Goal: Task Accomplishment & Management: Complete application form

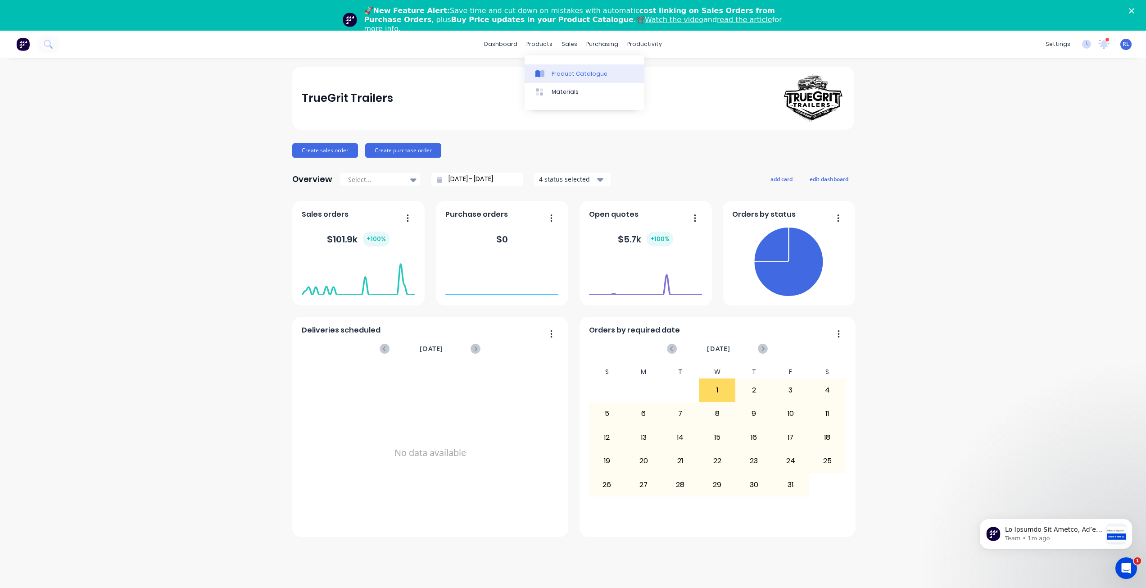
click at [557, 76] on div "Product Catalogue" at bounding box center [580, 74] width 56 height 8
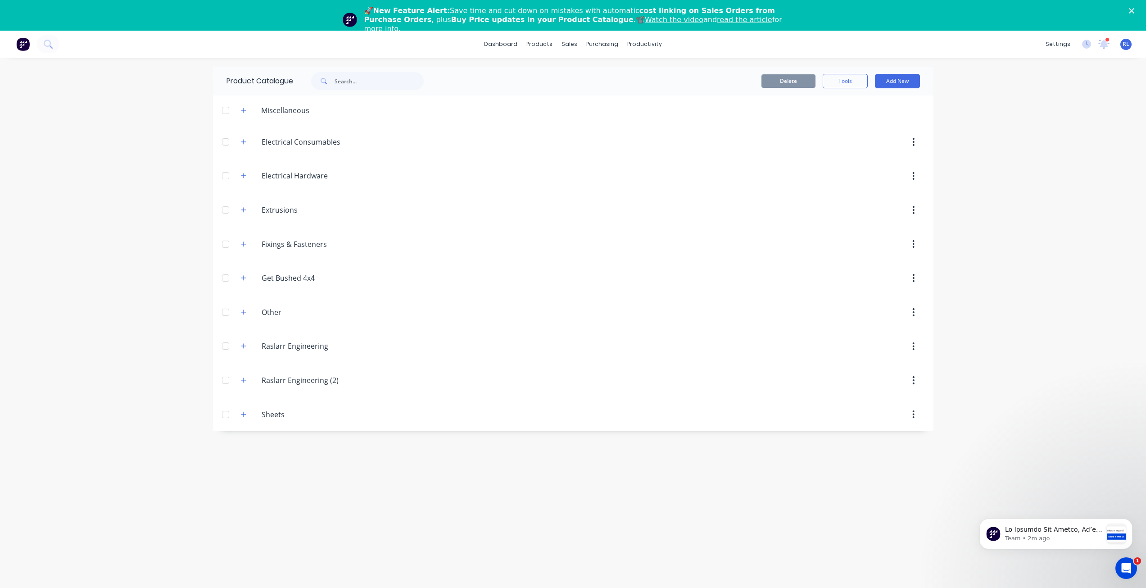
click at [26, 44] on img at bounding box center [23, 44] width 14 height 14
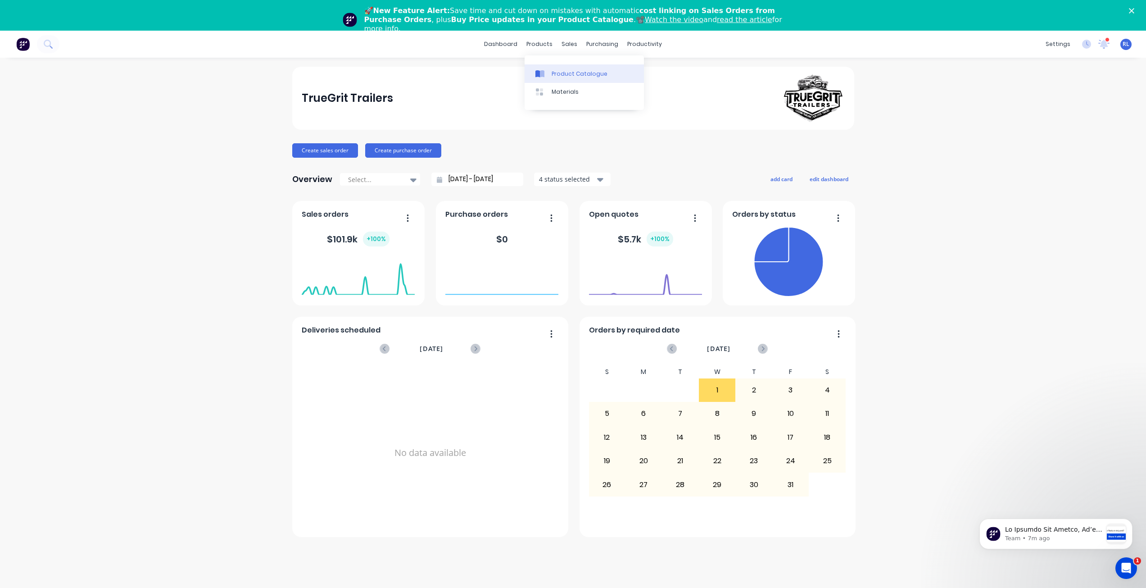
click at [558, 67] on link "Product Catalogue" at bounding box center [584, 73] width 119 height 18
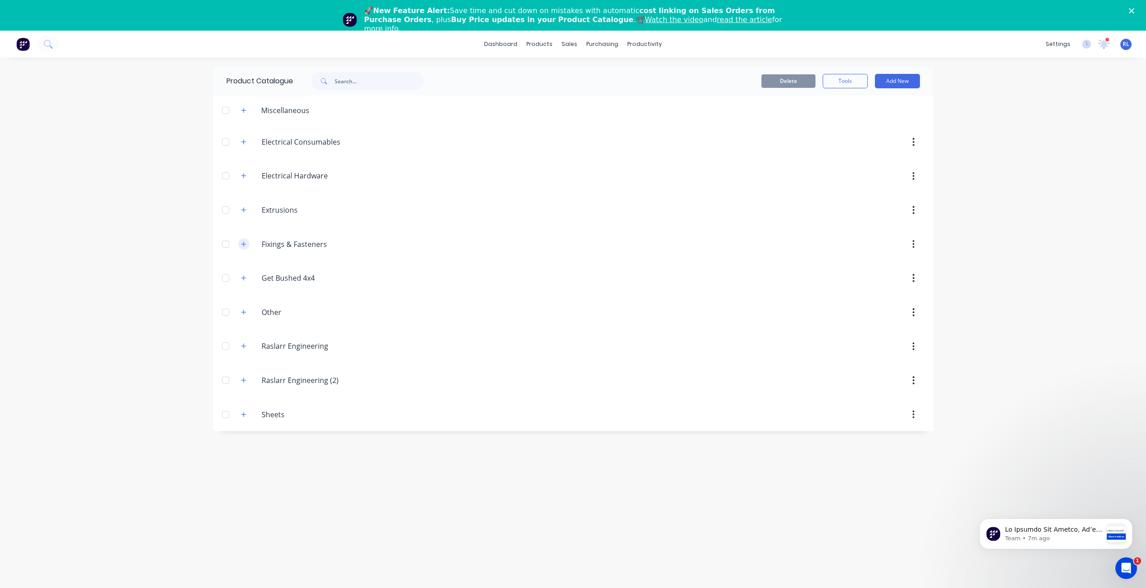
click at [242, 241] on icon "button" at bounding box center [243, 244] width 5 height 6
click at [245, 340] on icon "button" at bounding box center [243, 342] width 5 height 6
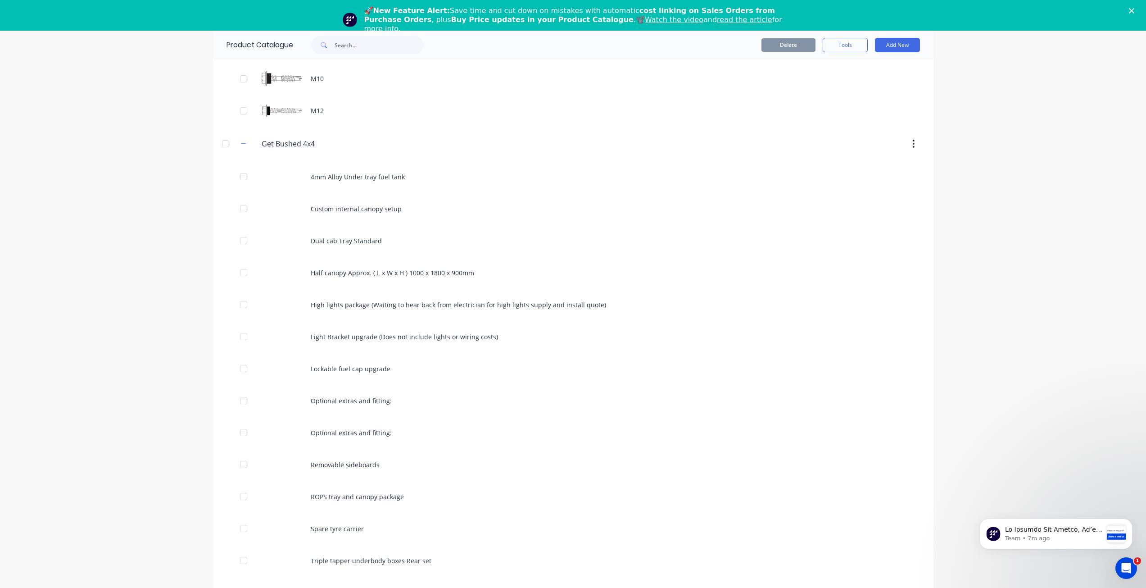
scroll to position [333, 0]
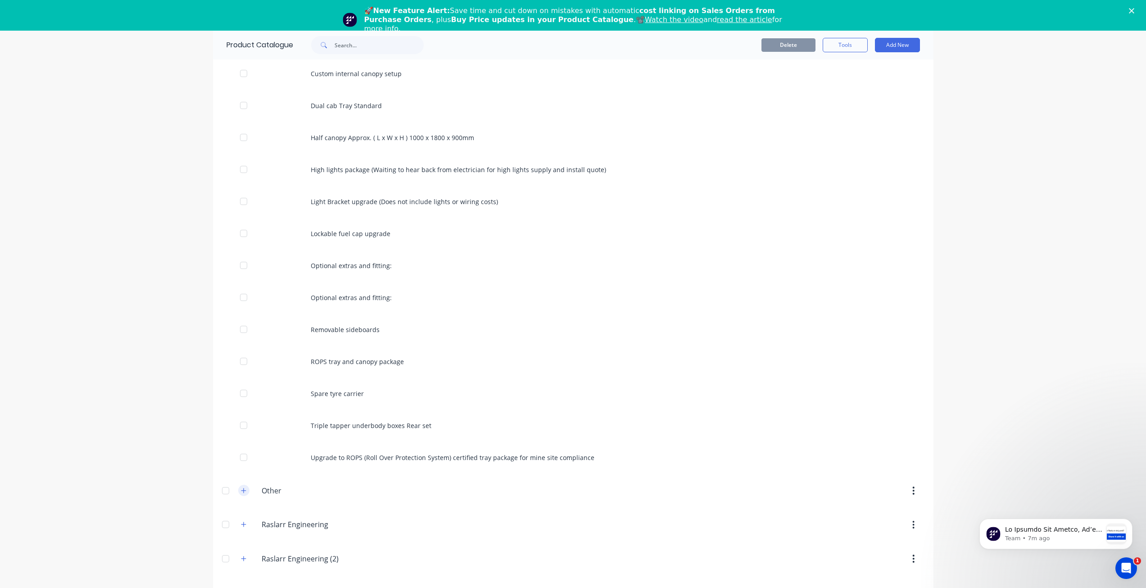
click at [238, 490] on button "button" at bounding box center [243, 490] width 11 height 11
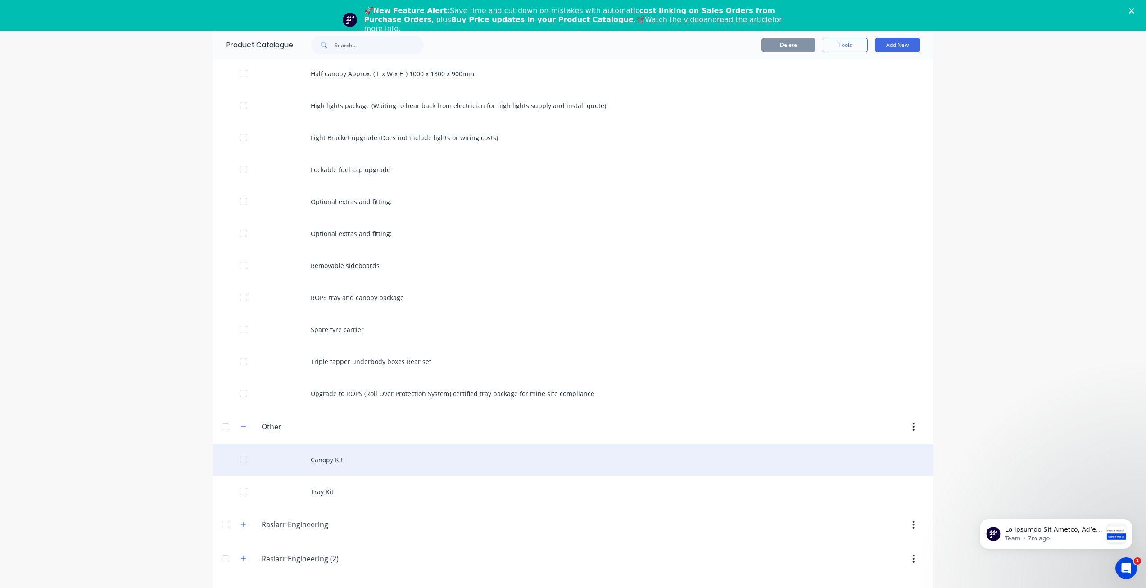
click at [311, 457] on div "Canopy Kit" at bounding box center [573, 460] width 721 height 32
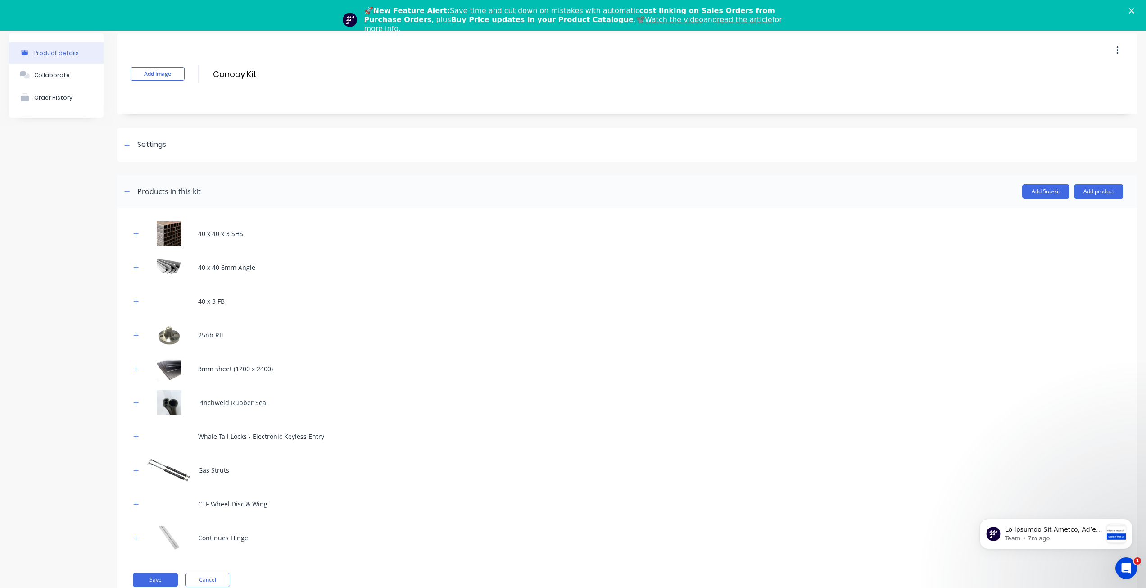
scroll to position [33, 0]
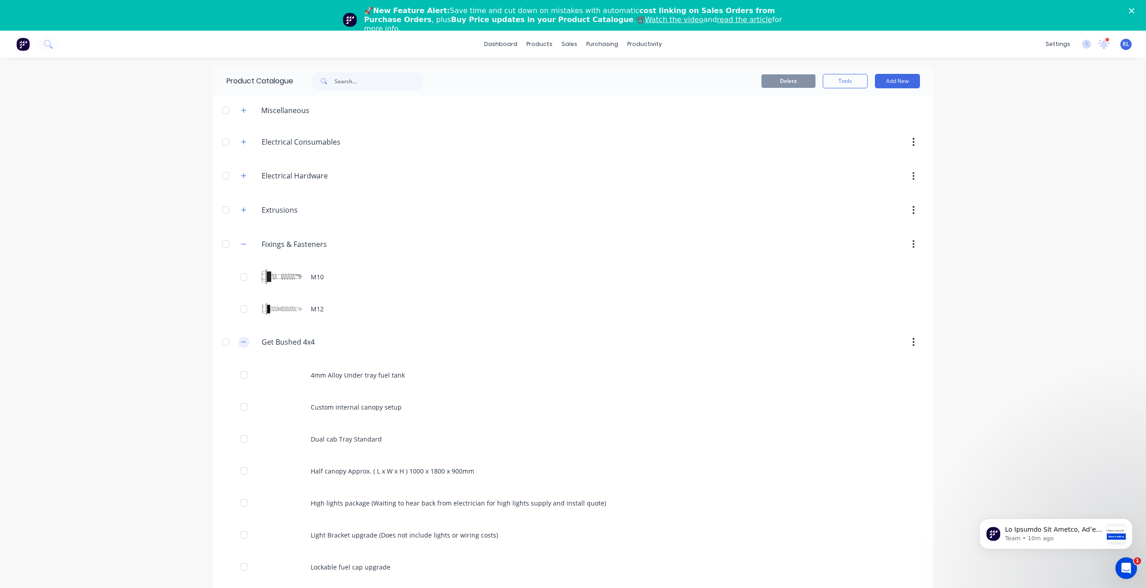
click at [238, 342] on button "button" at bounding box center [243, 341] width 11 height 11
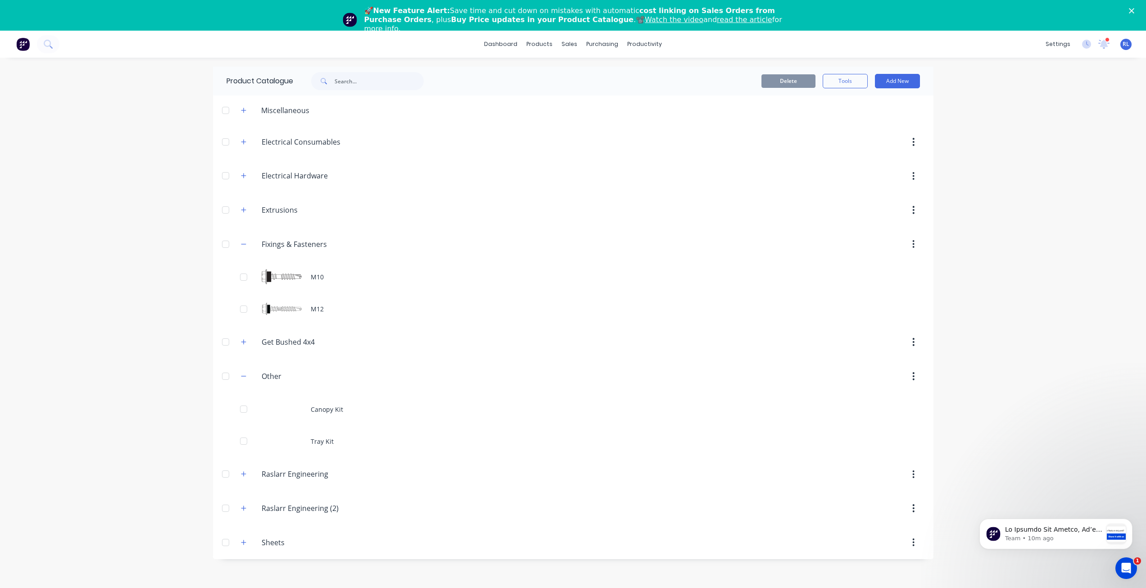
click at [21, 41] on img at bounding box center [23, 44] width 14 height 14
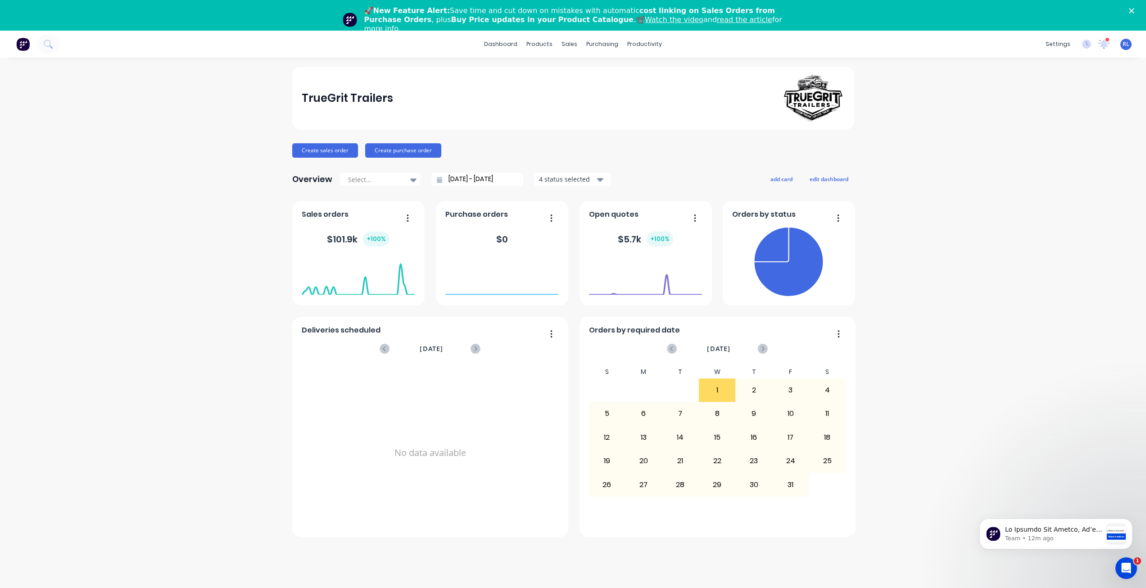
click at [973, 399] on div "TrueGrit Trailers Create sales order Create purchase order Overview Select... 0…" at bounding box center [573, 338] width 1146 height 543
click at [1135, 9] on icon "Close" at bounding box center [1131, 10] width 5 height 5
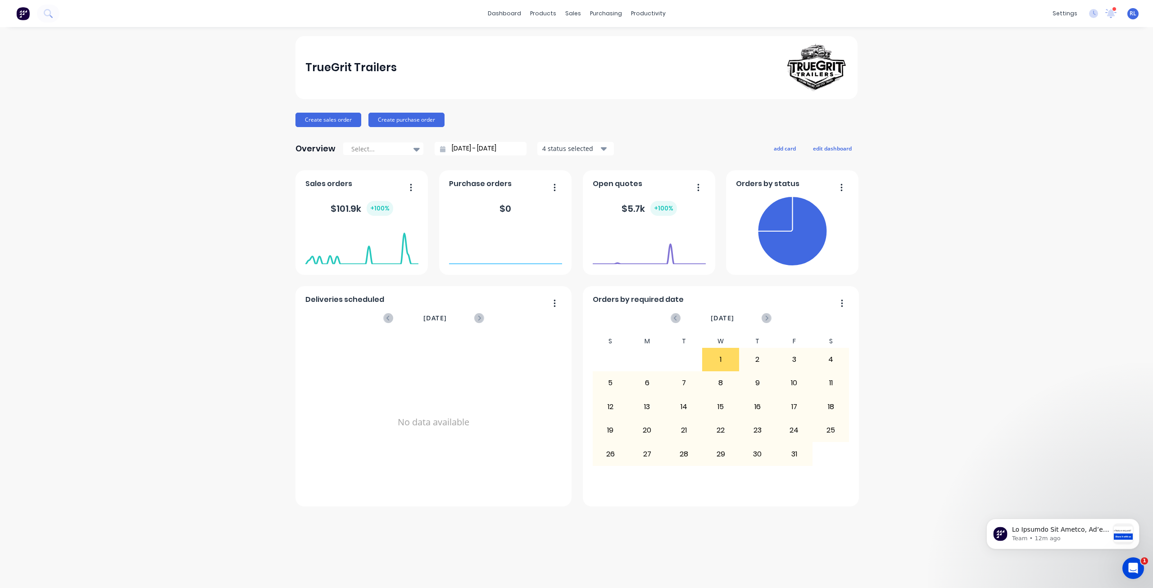
click at [1008, 274] on div "TrueGrit Trailers Create sales order Create purchase order Overview Select... 0…" at bounding box center [576, 307] width 1153 height 543
click at [337, 116] on button "Create sales order" at bounding box center [329, 120] width 66 height 14
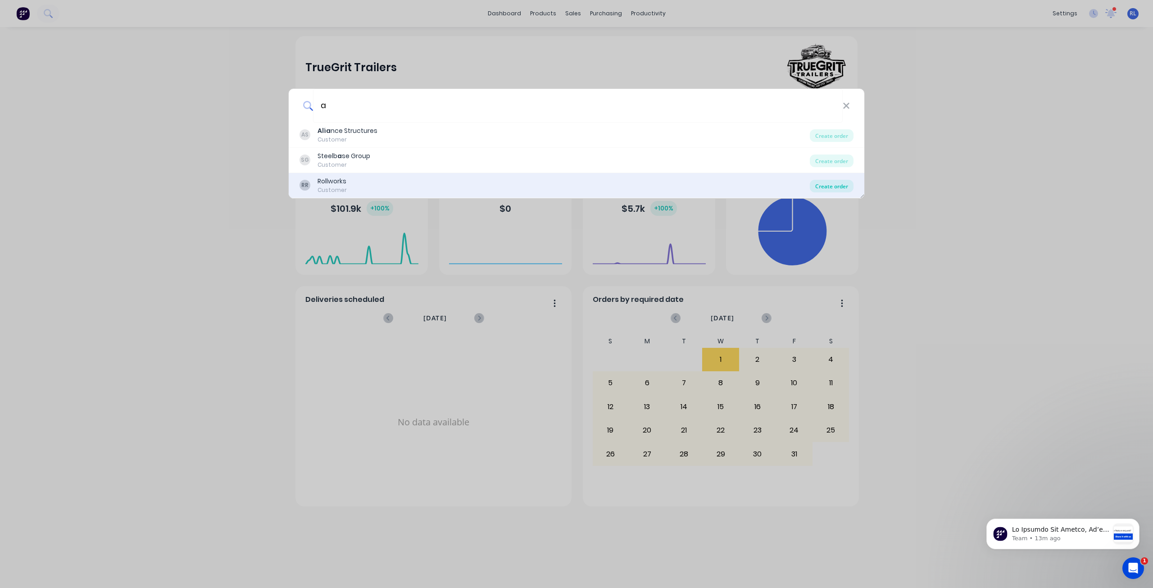
type input "a"
click at [835, 187] on div "Create order" at bounding box center [832, 186] width 44 height 13
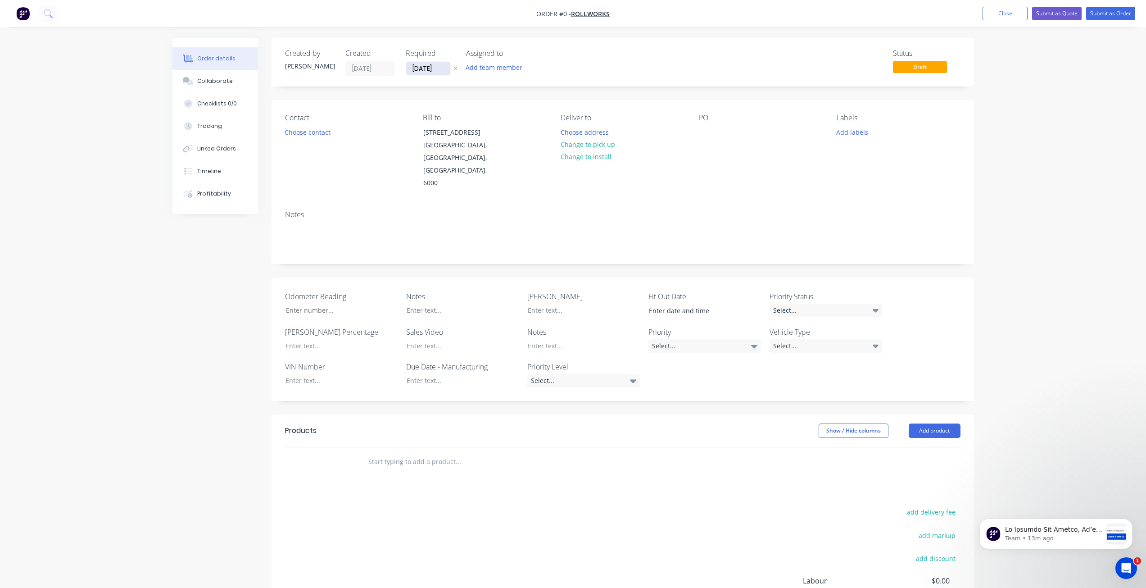
click at [428, 69] on input "03/10/25" at bounding box center [428, 69] width 44 height 14
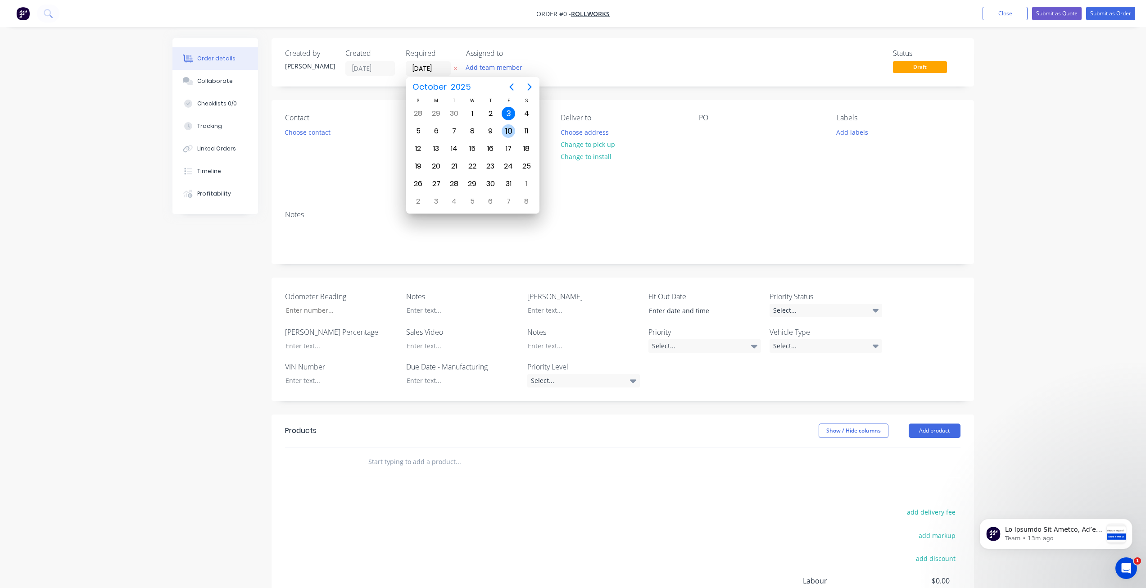
click at [512, 132] on div "10" at bounding box center [509, 131] width 14 height 14
type input "10/10/25"
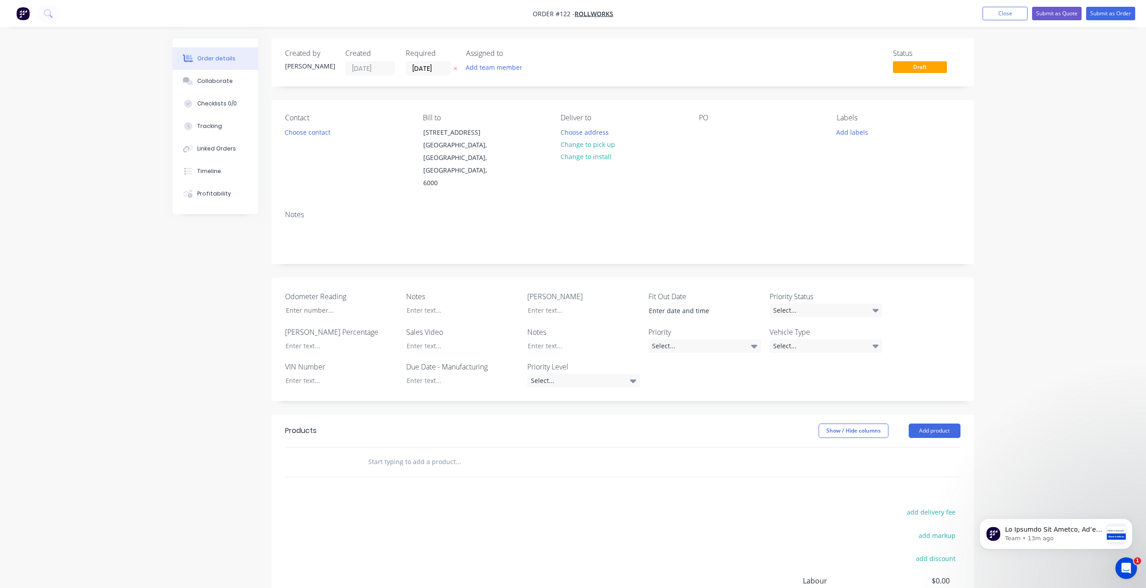
click at [484, 109] on div "Contact Choose contact Bill to 101 Stirling Street Perth, Western Australia, Au…" at bounding box center [623, 151] width 703 height 103
click at [317, 136] on button "Choose contact" at bounding box center [307, 132] width 55 height 12
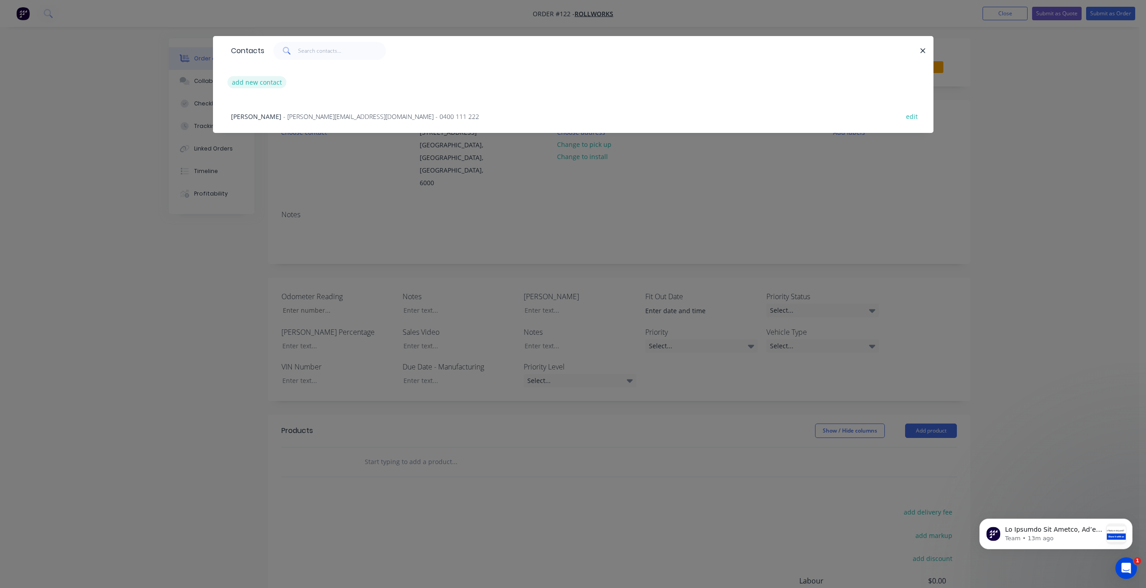
click at [271, 82] on button "add new contact" at bounding box center [256, 82] width 59 height 12
select select "AU"
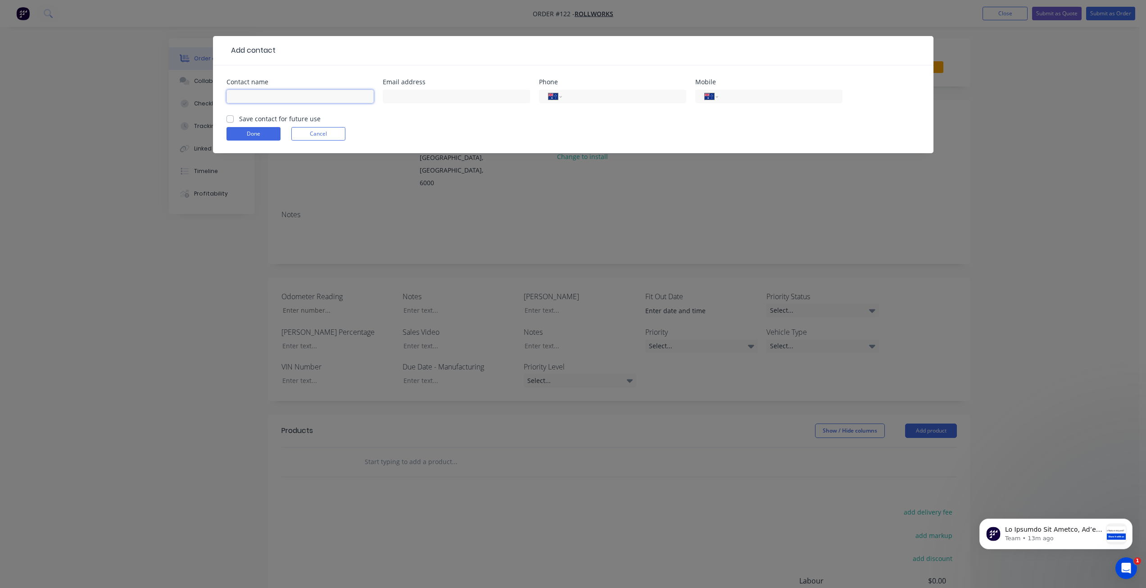
click at [267, 91] on input "text" at bounding box center [300, 97] width 147 height 14
type input "Sean"
click at [736, 98] on input "tel" at bounding box center [779, 96] width 108 height 10
type input "401026291"
click at [262, 141] on form "Contact name Sean Email address Phone International Afghanistan Åland Islands A…" at bounding box center [574, 116] width 694 height 74
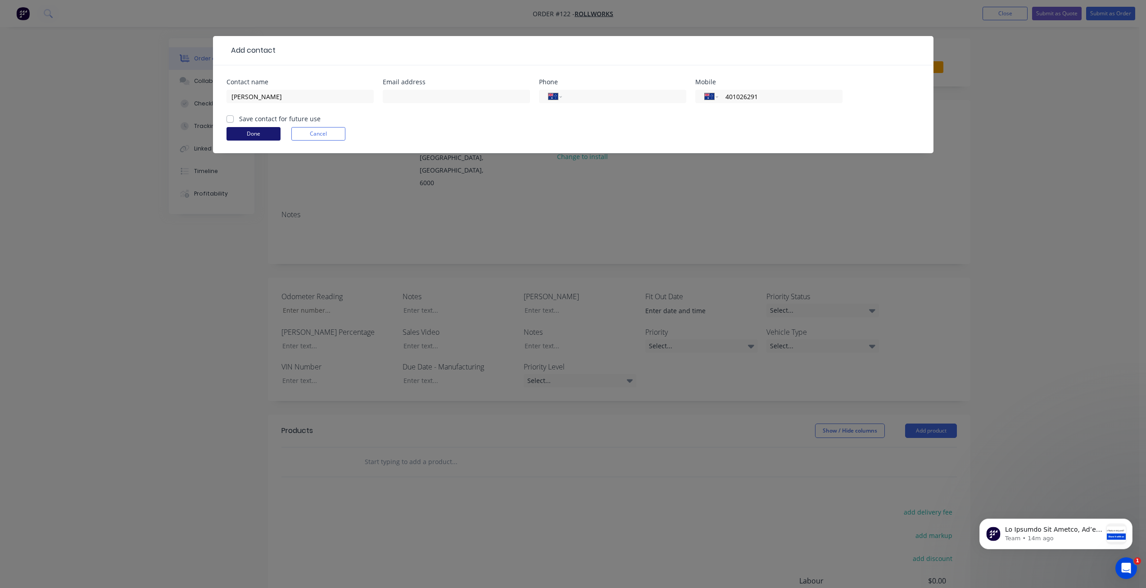
click at [261, 132] on button "Done" at bounding box center [254, 134] width 54 height 14
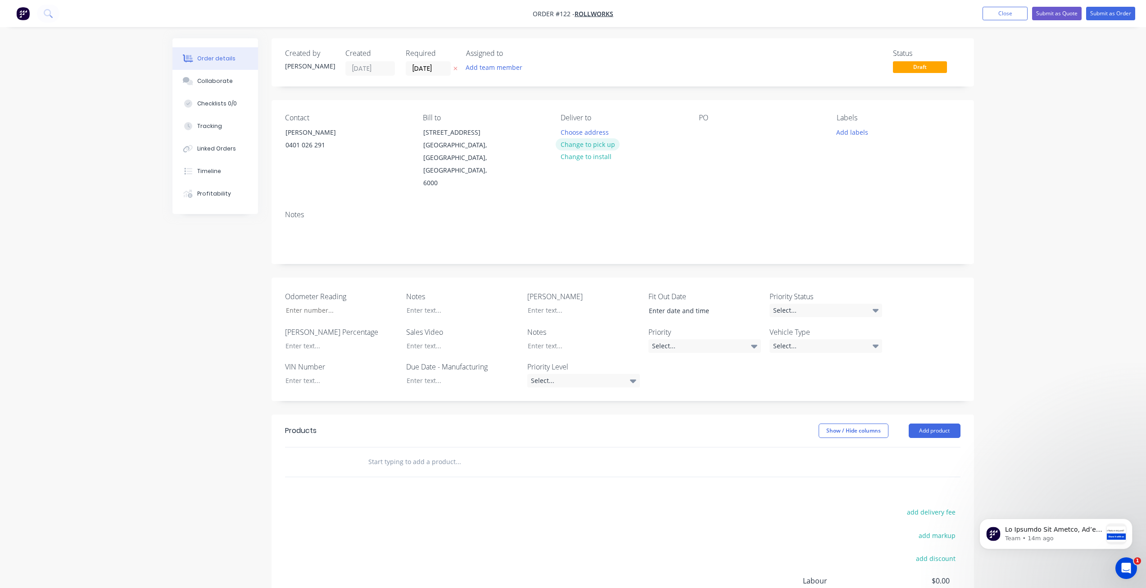
click at [587, 142] on button "Change to pick up" at bounding box center [588, 144] width 64 height 12
click at [582, 144] on button "Change to delivery" at bounding box center [589, 145] width 66 height 12
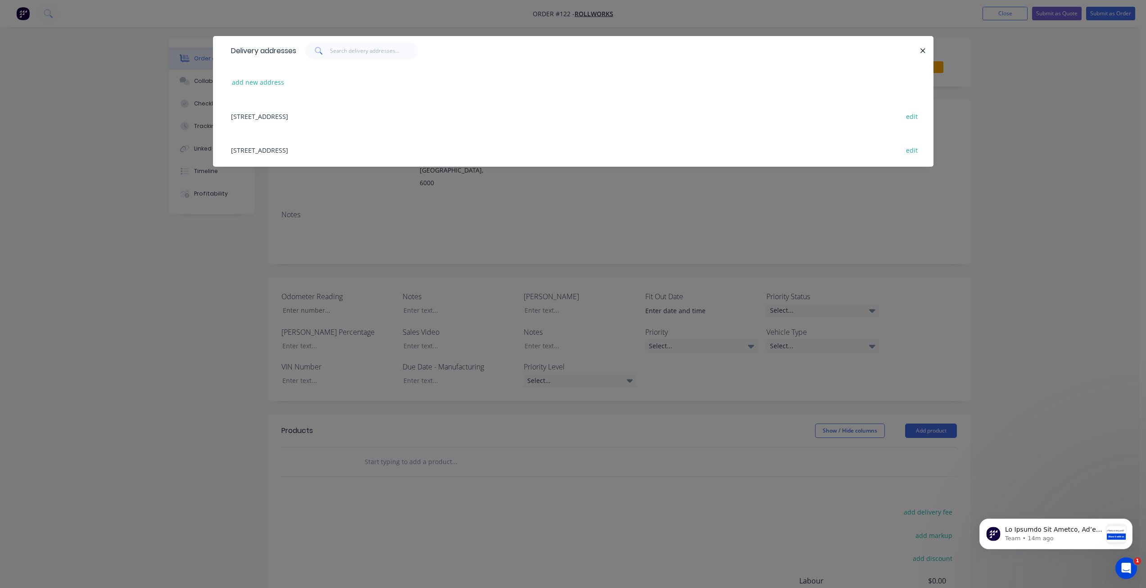
click at [300, 119] on div "101 Stirling Street, Perth, Western Australia, Australia, 6000 edit" at bounding box center [574, 116] width 694 height 34
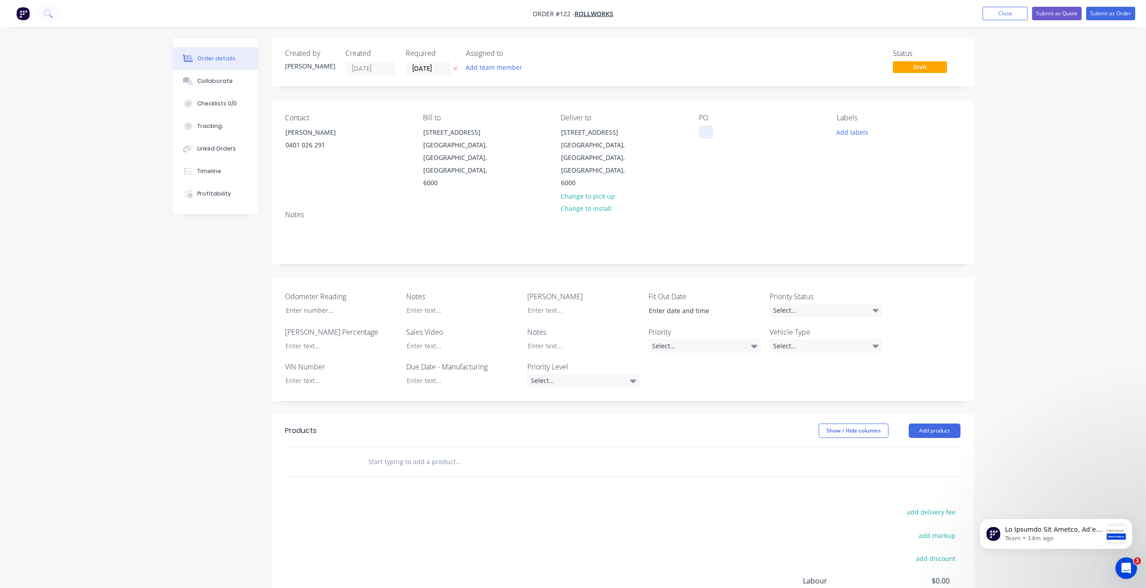
click at [709, 138] on div at bounding box center [706, 132] width 14 height 13
click at [702, 210] on div "Notes" at bounding box center [623, 214] width 676 height 9
click at [494, 70] on button "Add team member" at bounding box center [494, 67] width 66 height 12
click at [481, 116] on div at bounding box center [481, 118] width 18 height 18
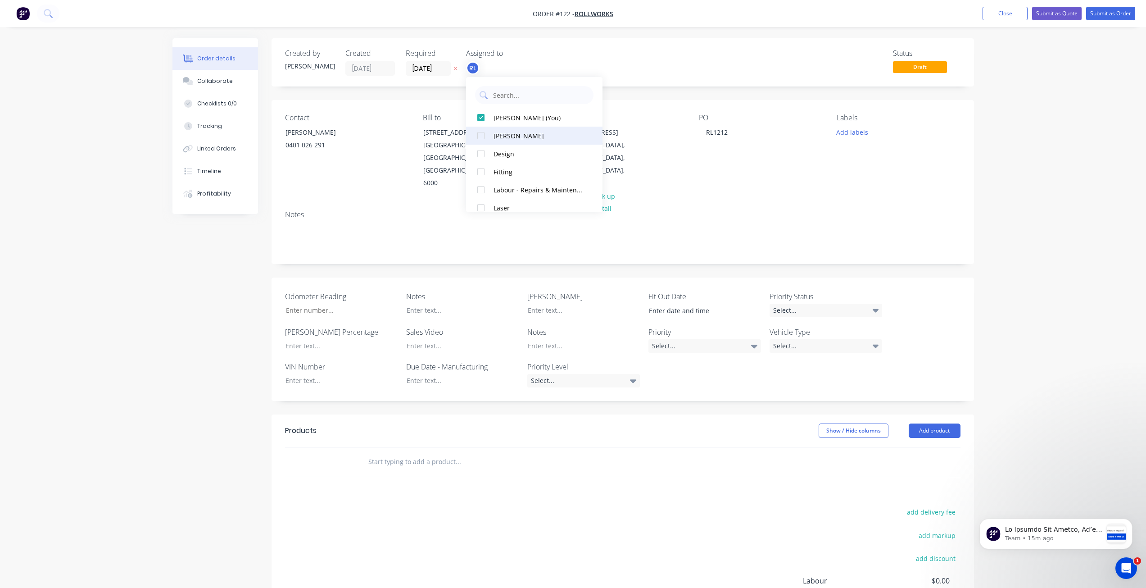
click at [480, 136] on div at bounding box center [481, 136] width 18 height 18
click at [482, 114] on div at bounding box center [481, 116] width 18 height 18
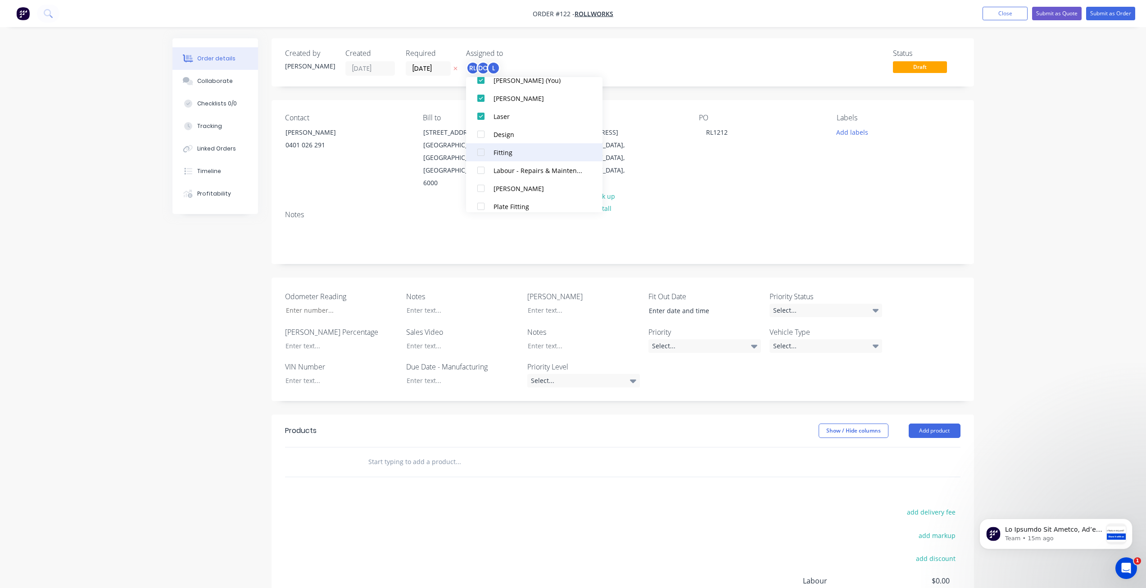
scroll to position [135, 0]
click at [479, 199] on div at bounding box center [481, 199] width 18 height 18
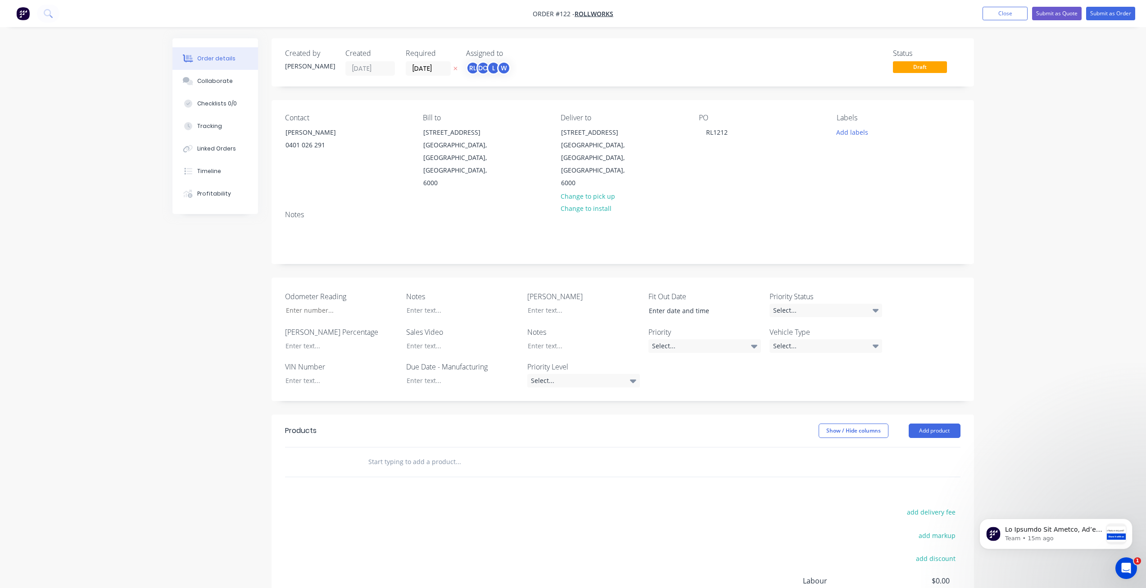
click at [525, 58] on div "Assigned to" at bounding box center [511, 53] width 90 height 9
click at [856, 130] on button "Add labels" at bounding box center [852, 132] width 41 height 12
click at [878, 161] on input "text" at bounding box center [911, 159] width 94 height 18
click at [853, 230] on div at bounding box center [853, 231] width 18 height 18
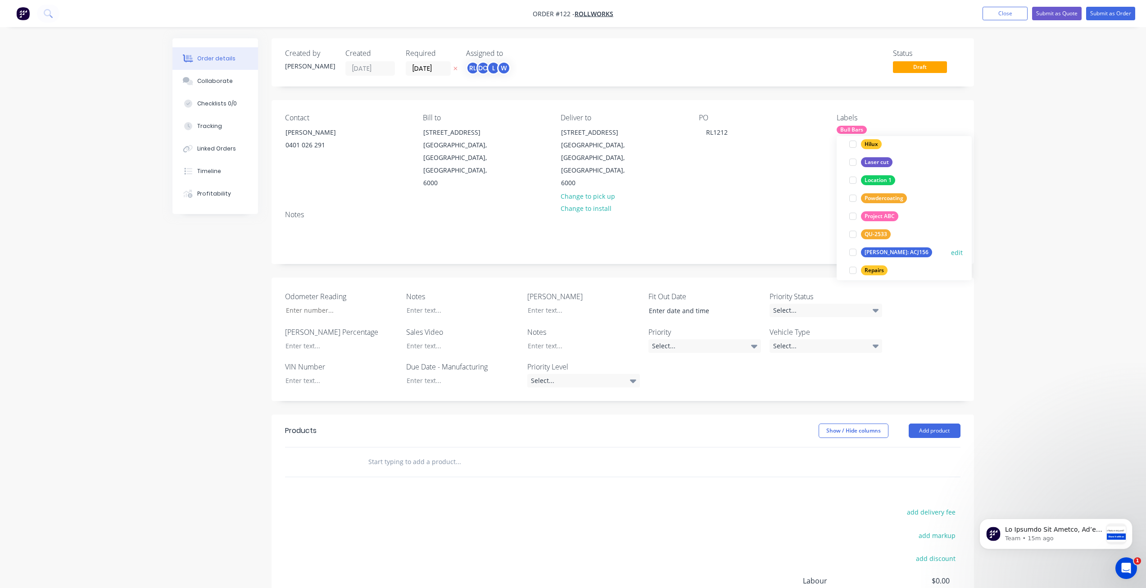
click at [852, 251] on div at bounding box center [853, 252] width 18 height 18
click at [854, 207] on div at bounding box center [853, 208] width 18 height 18
click at [1042, 126] on div "Order details Collaborate Checklists 0/0 Tracking Linked Orders Timeline Profit…" at bounding box center [573, 353] width 1146 height 707
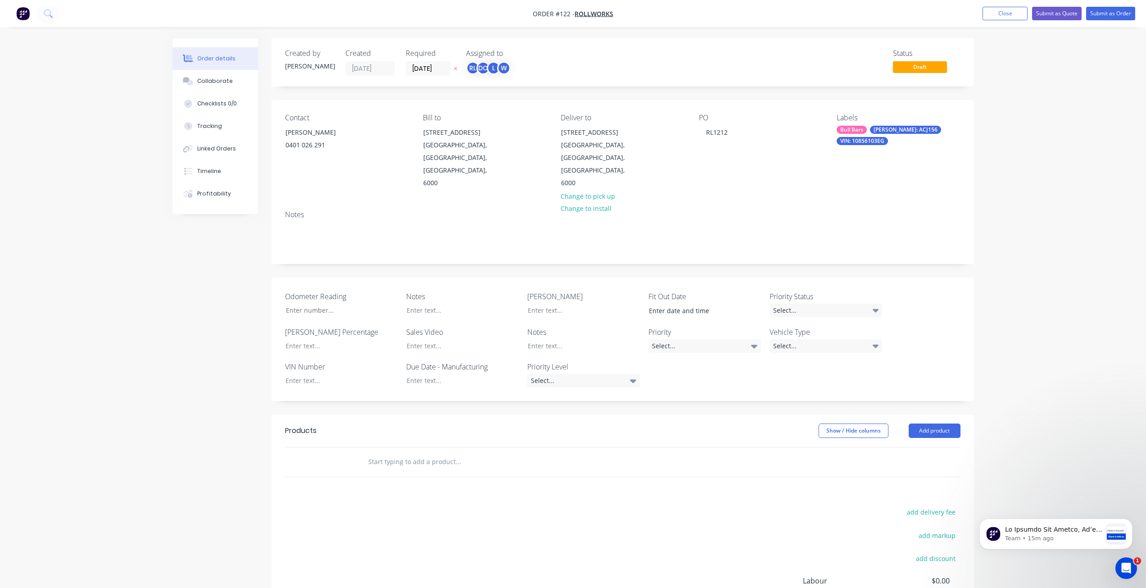
click at [852, 124] on div "Labels Bull Bars REGO: ACJ156 VIN: 10856103EG" at bounding box center [898, 152] width 123 height 76
click at [852, 132] on div "Bull Bars" at bounding box center [852, 130] width 30 height 8
drag, startPoint x: 1069, startPoint y: 177, endPoint x: 1045, endPoint y: 145, distance: 39.9
click at [1045, 145] on div "Order details Collaborate Checklists 0/0 Tracking Linked Orders Timeline Profit…" at bounding box center [573, 353] width 1146 height 707
click at [892, 141] on div "Bull Bars REGO: ACJ156 VIN: 10856103EG" at bounding box center [898, 135] width 123 height 19
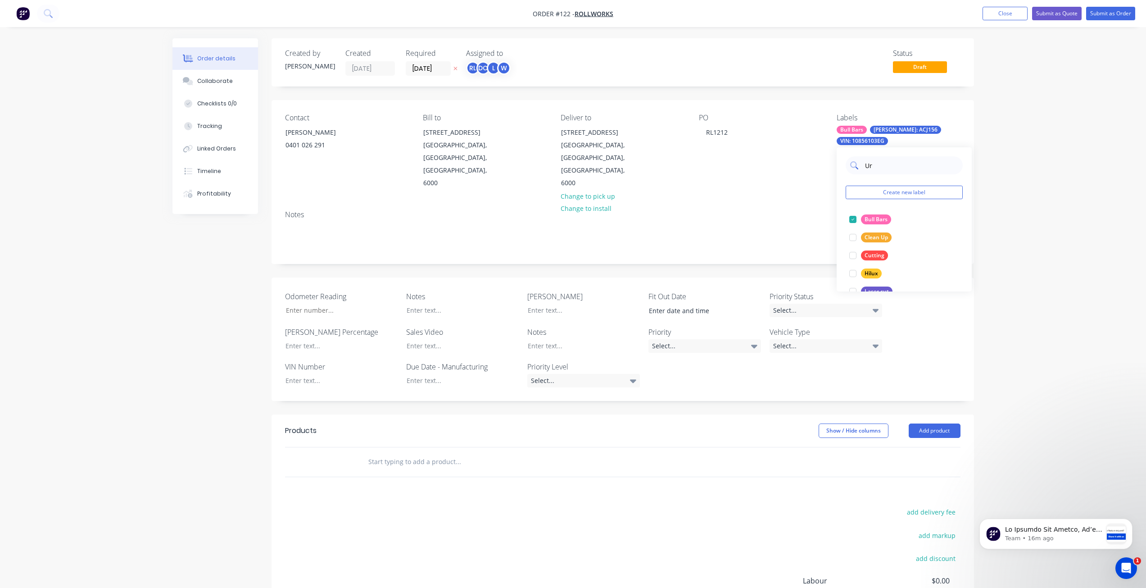
type input "Urg"
click at [855, 220] on div at bounding box center [853, 219] width 18 height 18
click at [1007, 177] on div "Order details Collaborate Checklists 0/0 Tracking Linked Orders Timeline Profit…" at bounding box center [573, 353] width 1146 height 707
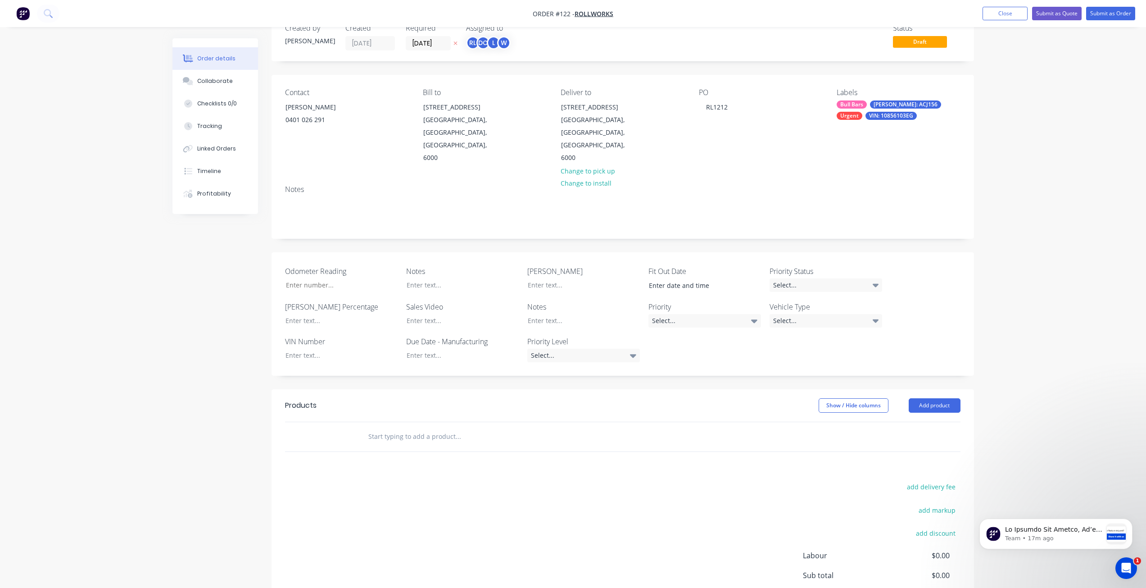
scroll to position [94, 0]
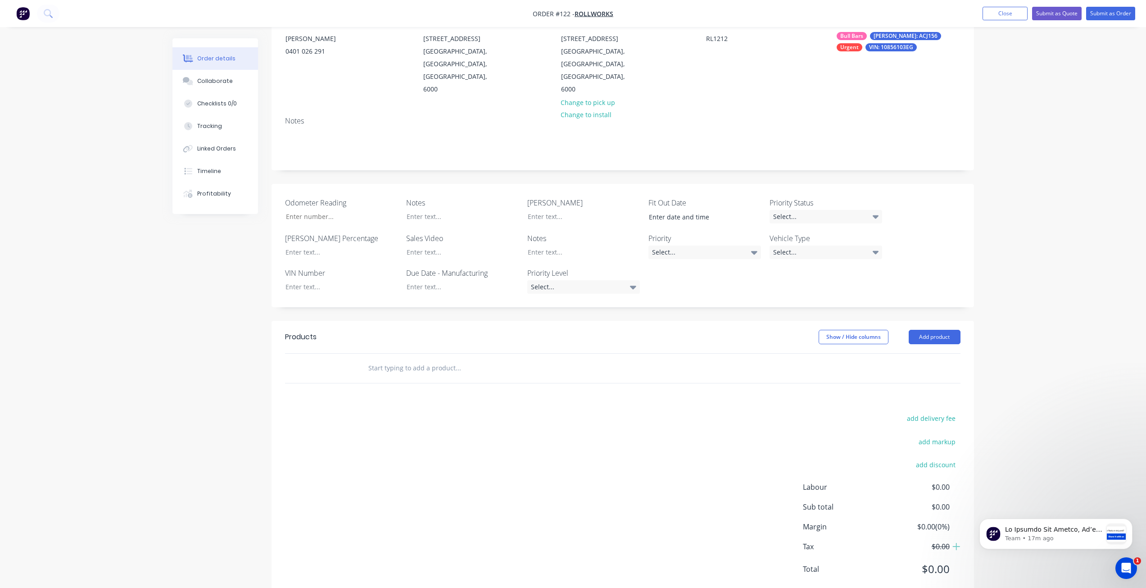
click at [386, 359] on input "text" at bounding box center [458, 368] width 180 height 18
click at [925, 330] on button "Add product" at bounding box center [935, 337] width 52 height 14
click at [919, 353] on div "Product catalogue" at bounding box center [917, 359] width 69 height 13
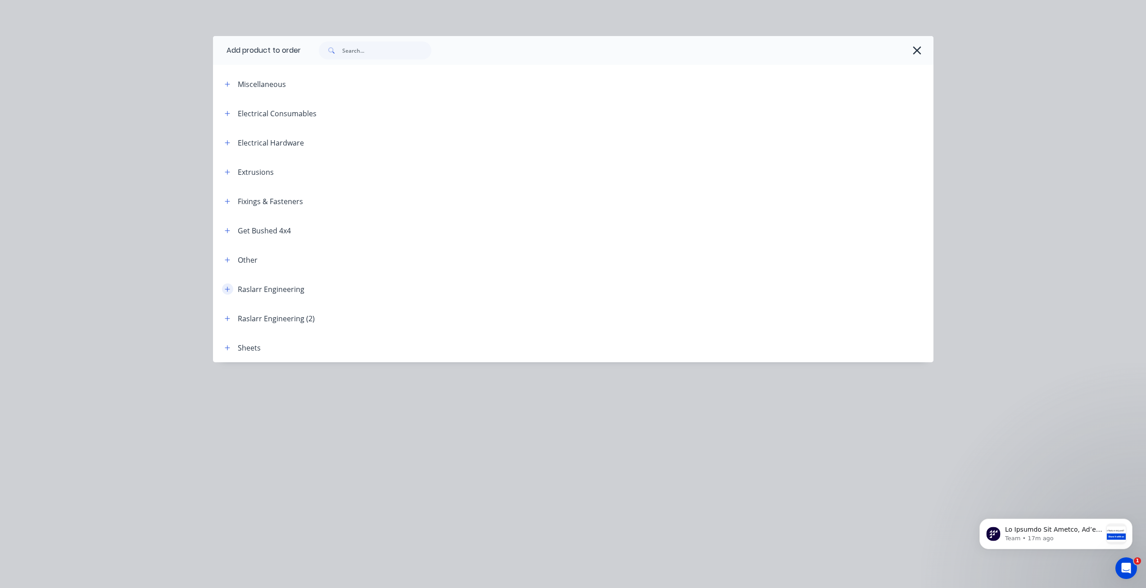
click at [225, 289] on icon "button" at bounding box center [227, 288] width 5 height 5
drag, startPoint x: 226, startPoint y: 315, endPoint x: 221, endPoint y: 318, distance: 6.1
click at [221, 318] on div "Raslarr Engineering (2)" at bounding box center [266, 318] width 97 height 11
click at [226, 320] on icon "button" at bounding box center [227, 318] width 5 height 6
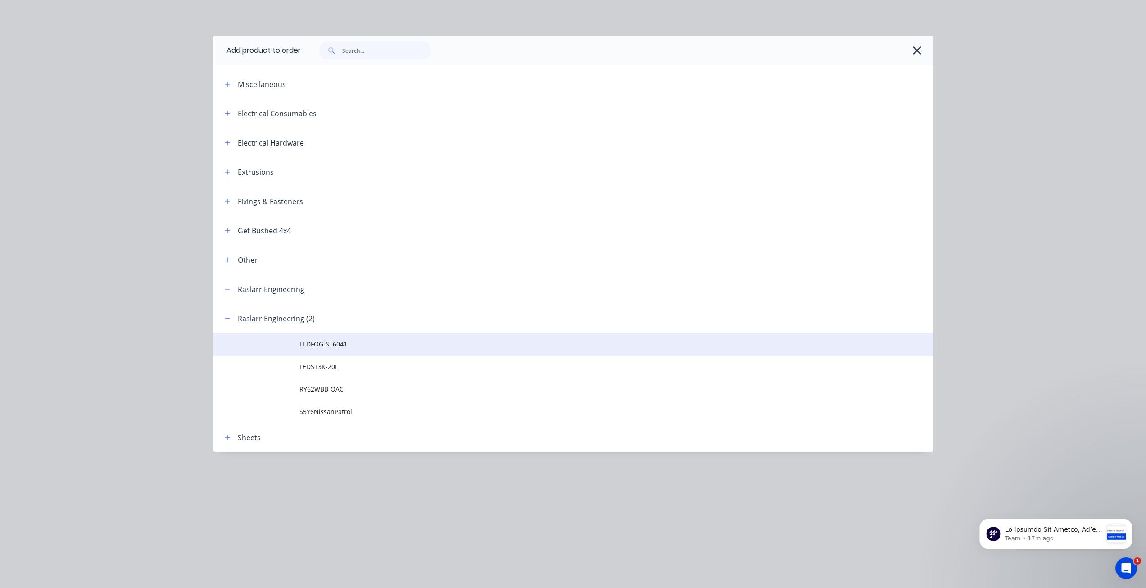
scroll to position [107, 0]
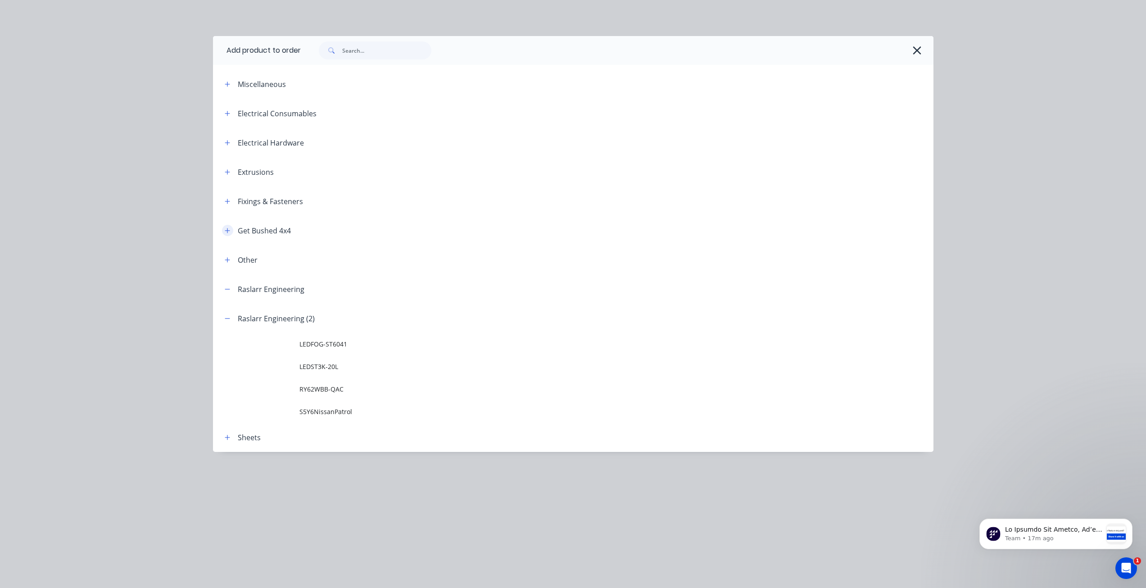
click at [230, 230] on icon "button" at bounding box center [227, 230] width 5 height 5
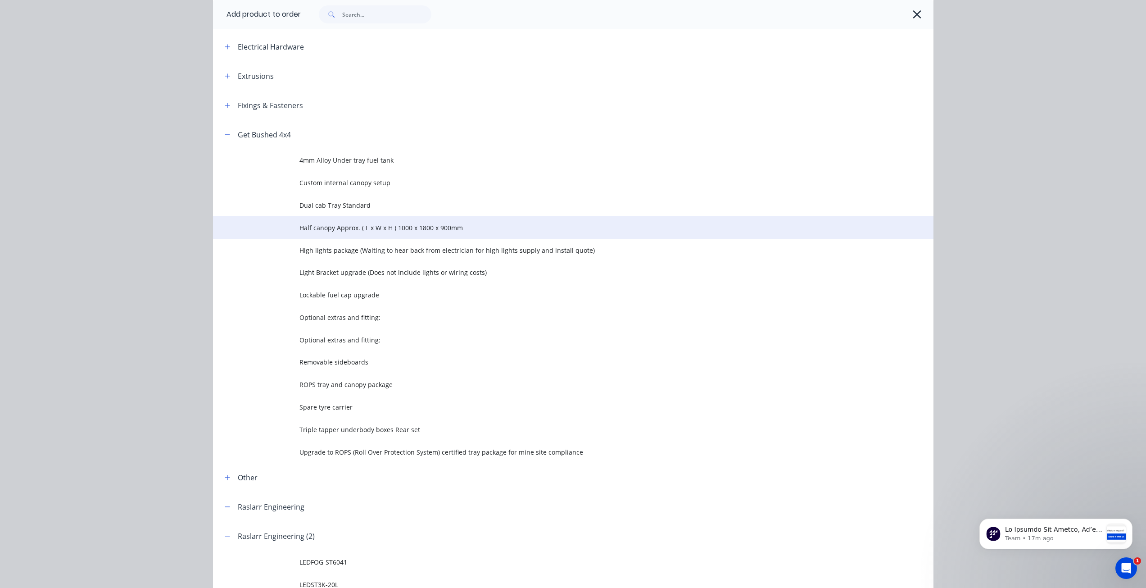
scroll to position [97, 0]
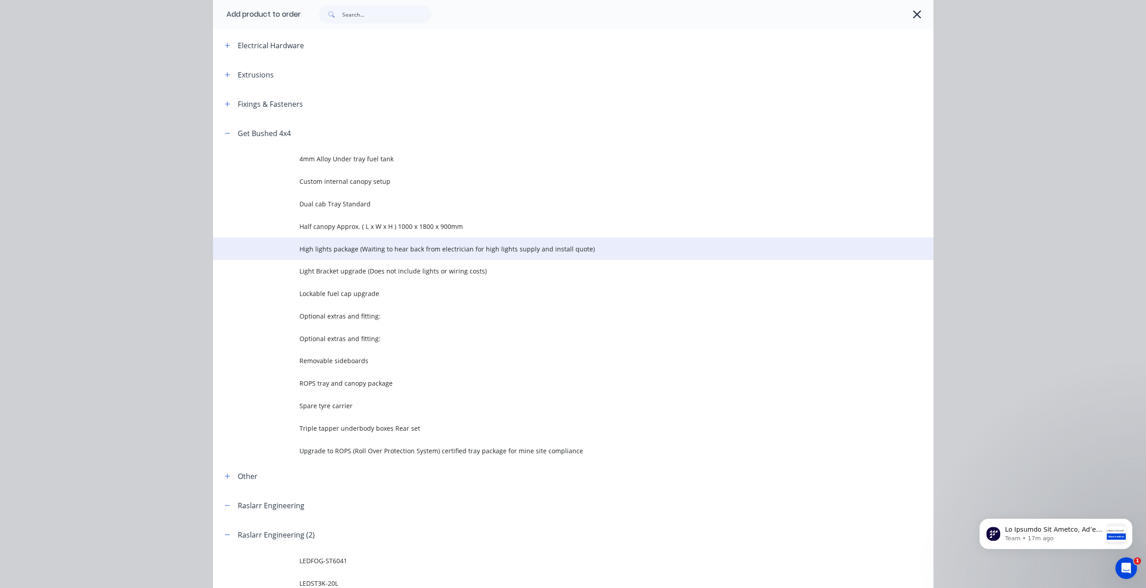
click at [337, 248] on span "High lights package (Waiting to hear back from electrician for high lights supp…" at bounding box center [553, 248] width 507 height 9
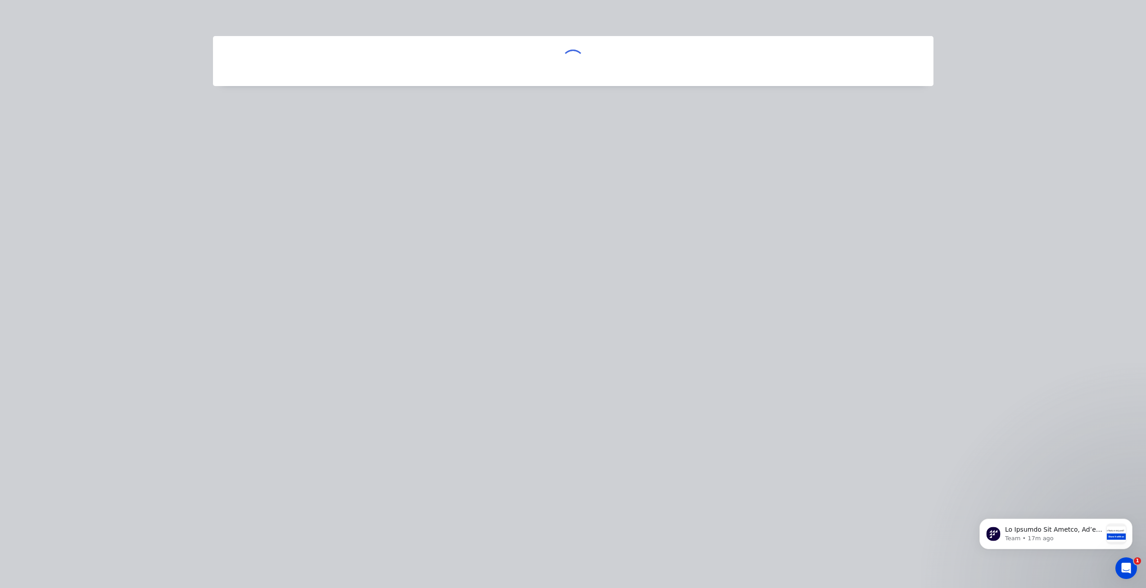
scroll to position [0, 0]
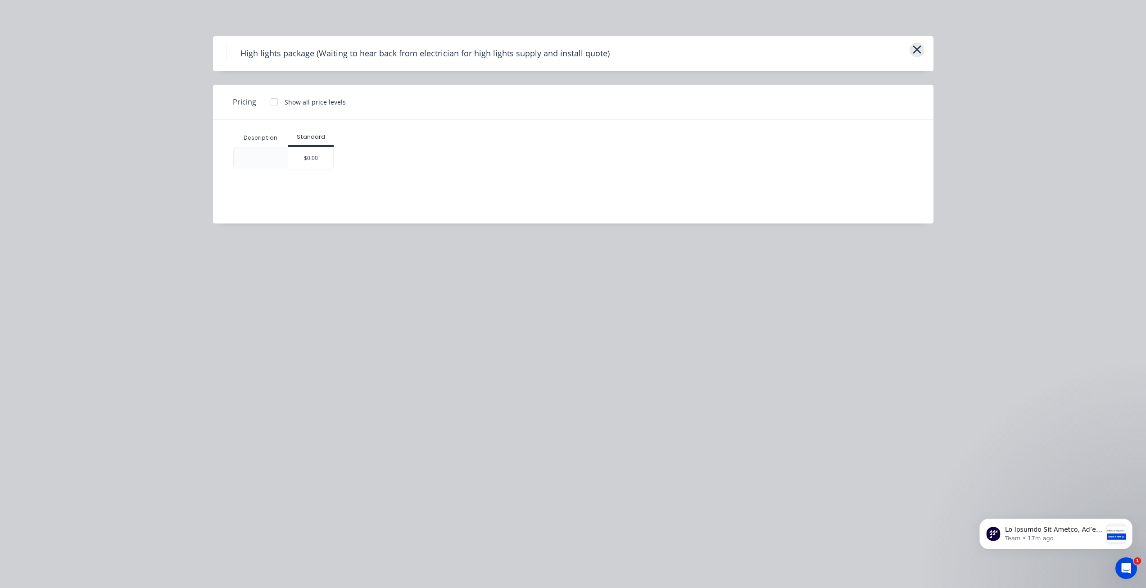
click at [913, 50] on icon "button" at bounding box center [917, 49] width 9 height 13
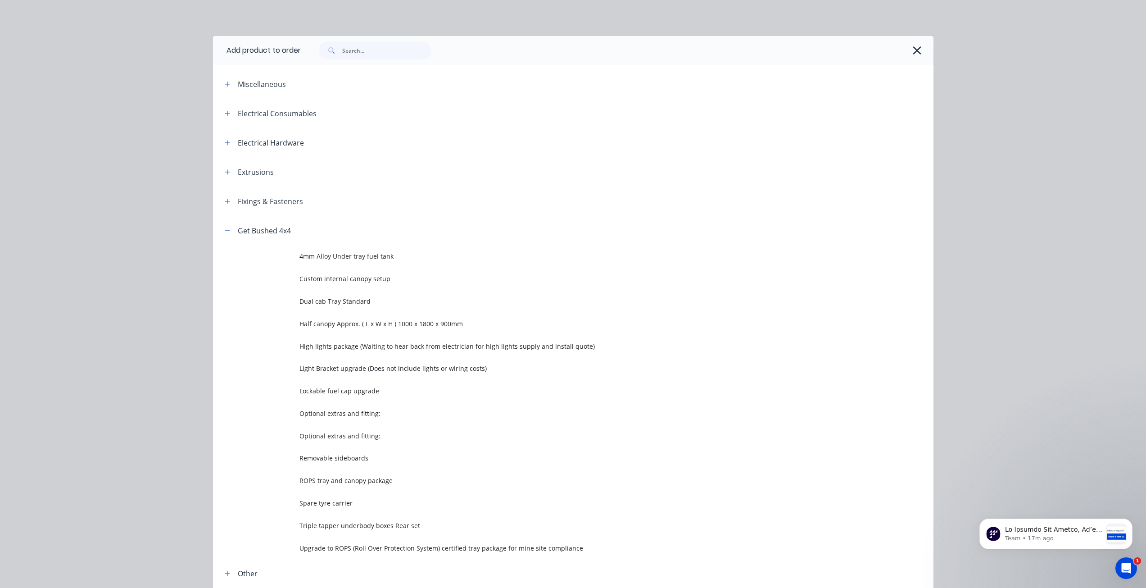
scroll to position [216, 0]
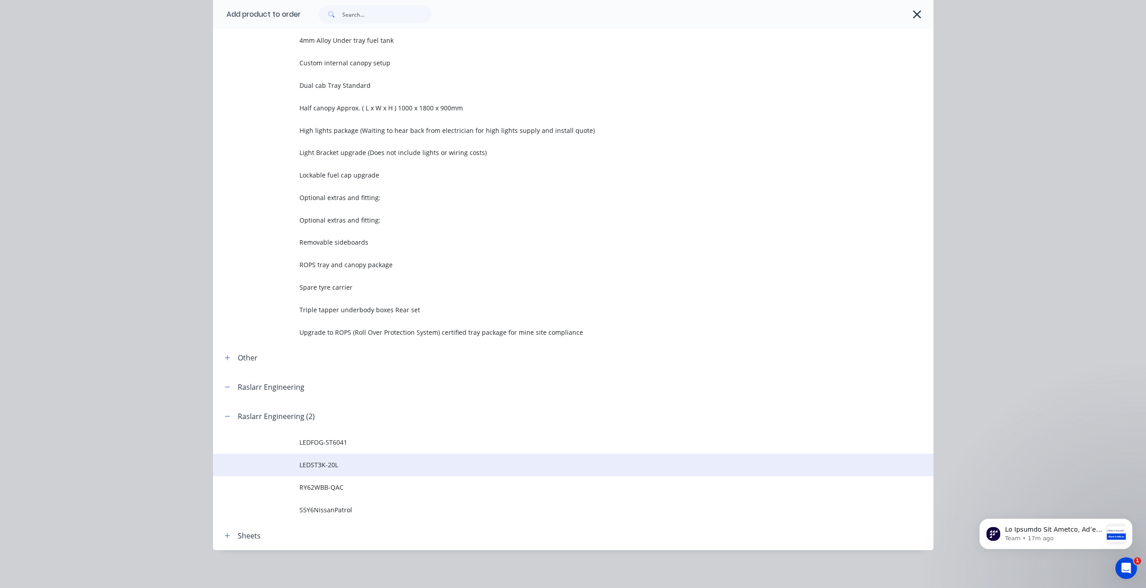
click at [310, 455] on td "LEDST3K-20L" at bounding box center [617, 465] width 634 height 23
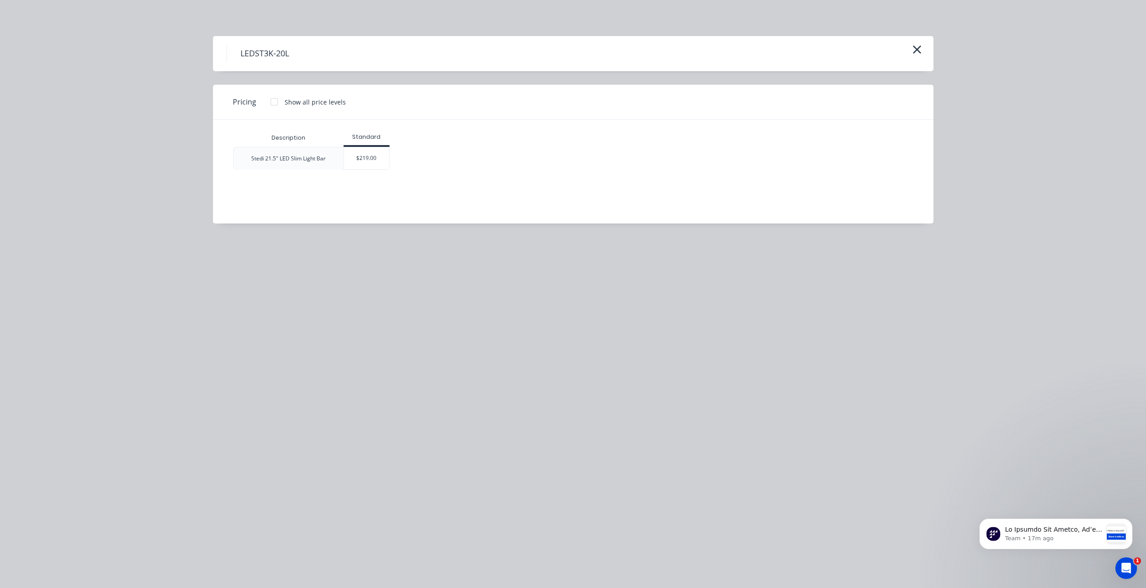
click at [286, 161] on div "Stedi 21.5" LED Slim Light Bar" at bounding box center [288, 159] width 74 height 8
click at [918, 47] on icon "button" at bounding box center [917, 49] width 9 height 13
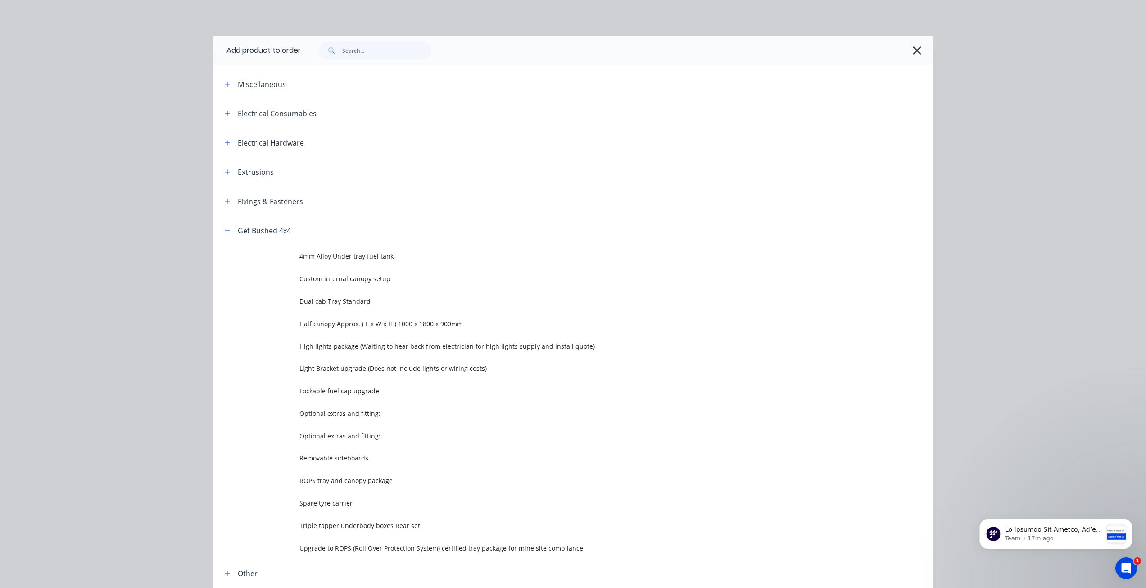
scroll to position [218, 0]
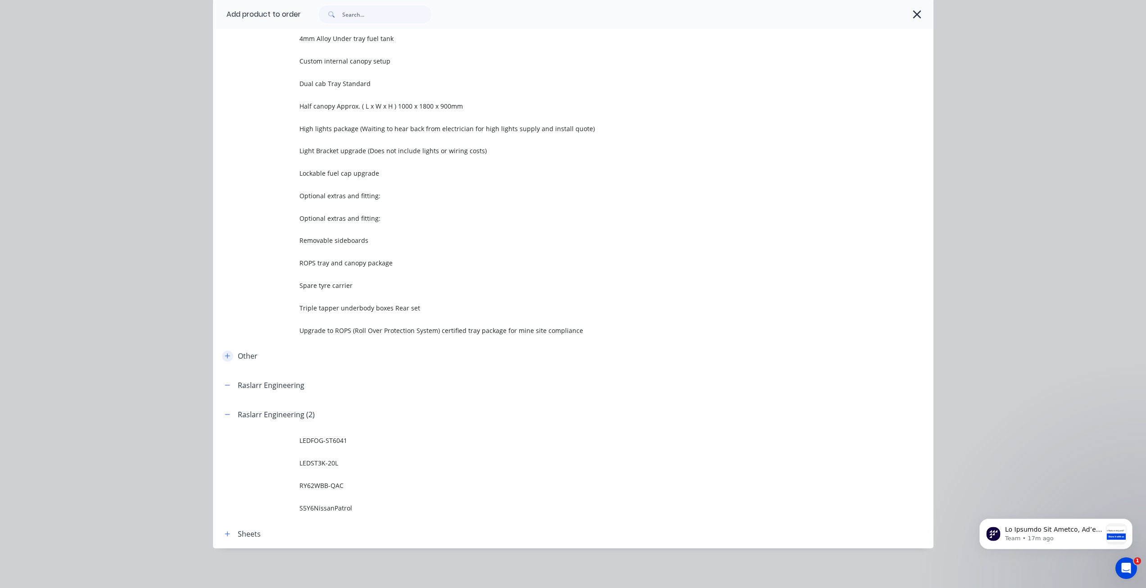
click at [225, 356] on icon "button" at bounding box center [227, 356] width 5 height 5
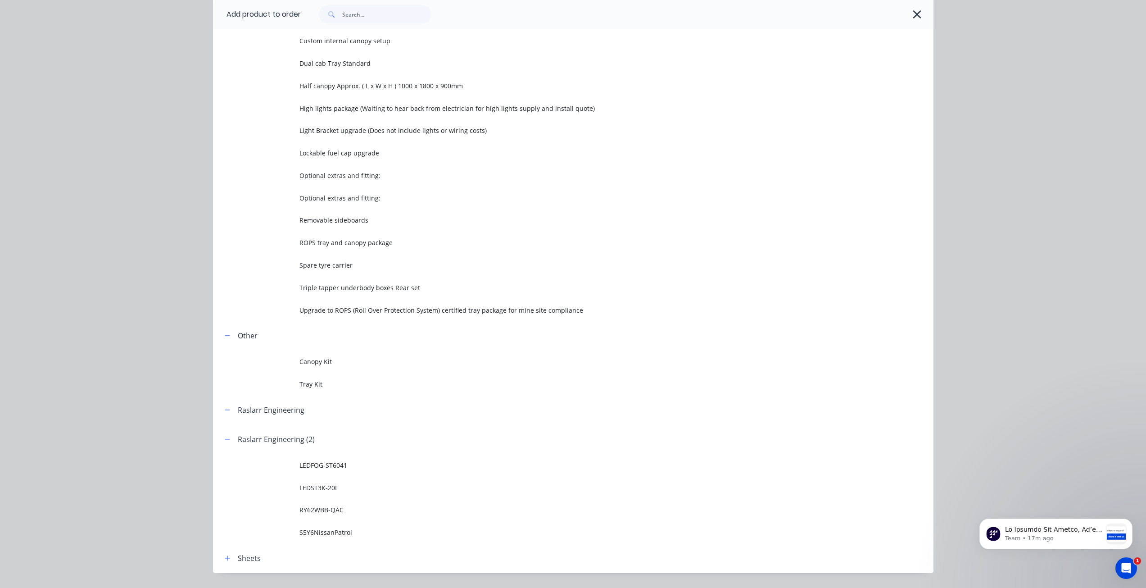
scroll to position [239, 0]
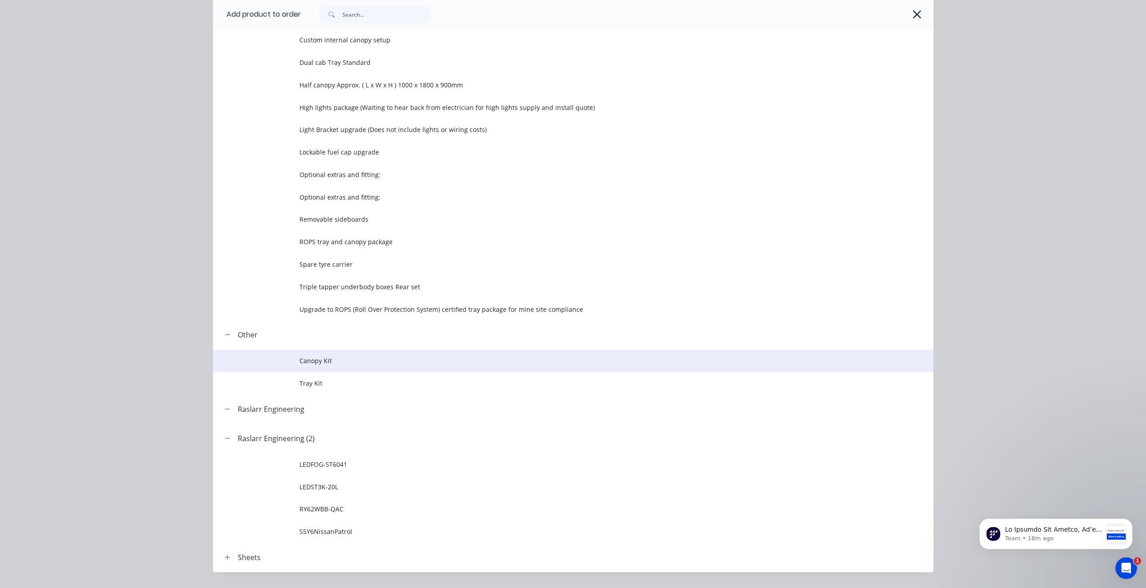
click at [323, 361] on span "Canopy Kit" at bounding box center [553, 360] width 507 height 9
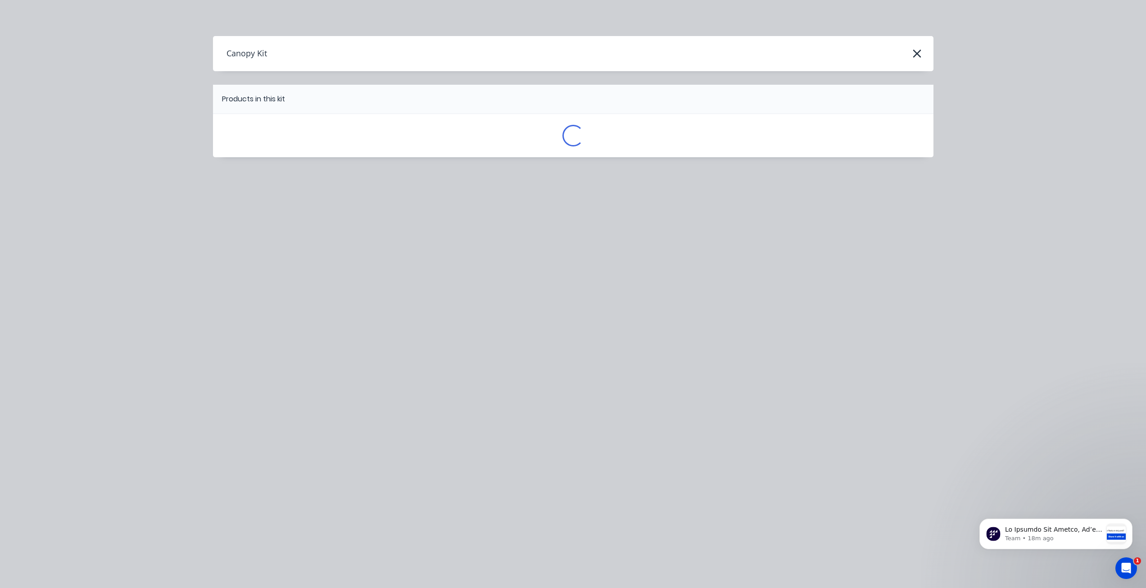
scroll to position [0, 0]
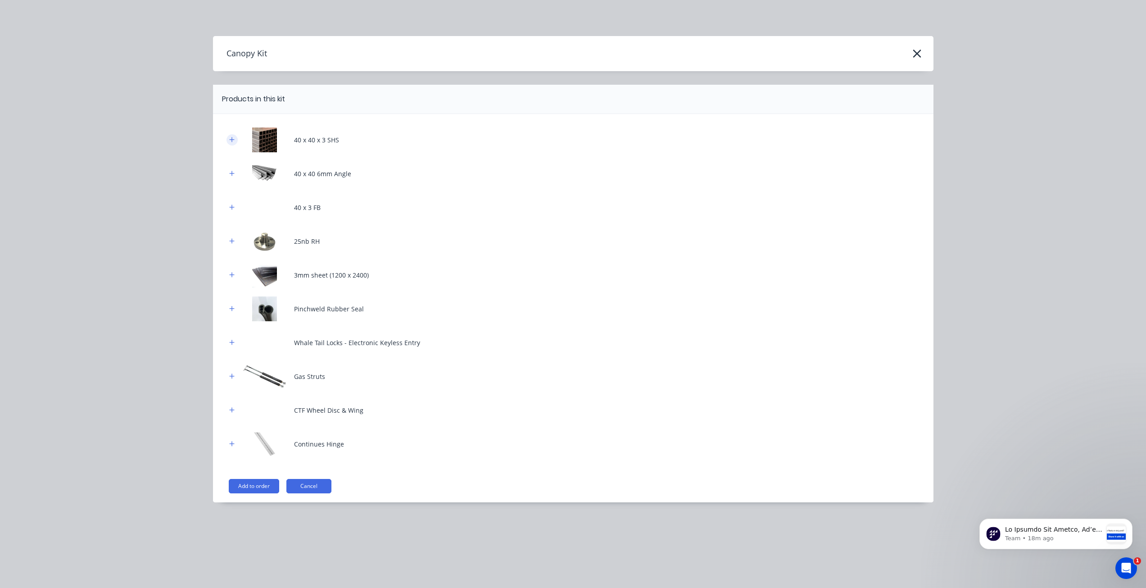
click at [232, 140] on icon "button" at bounding box center [231, 139] width 5 height 6
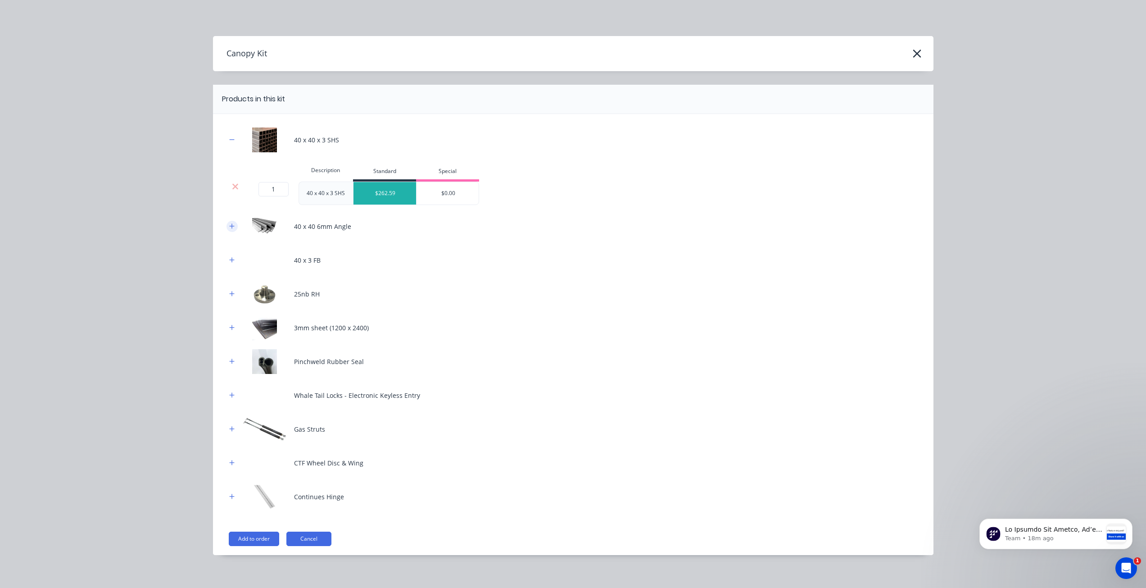
click at [230, 230] on button "button" at bounding box center [232, 226] width 11 height 11
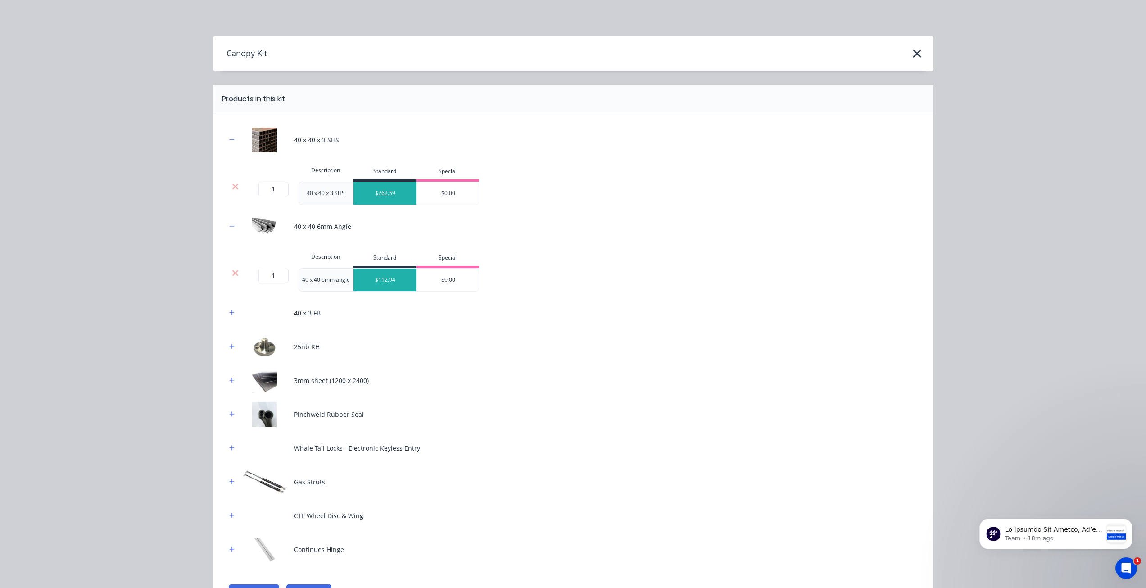
scroll to position [59, 0]
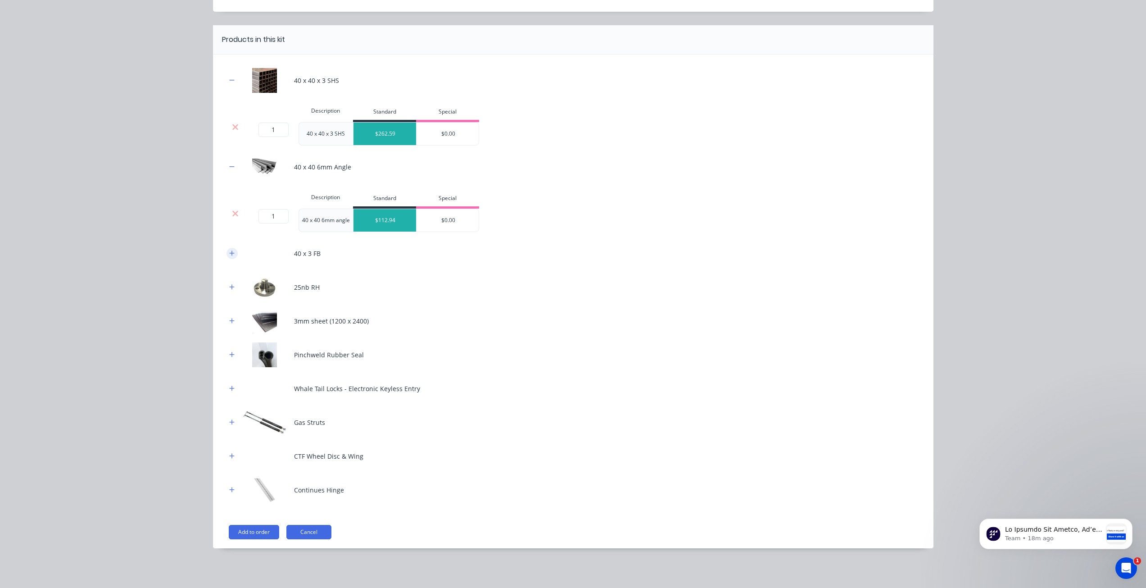
click at [229, 254] on icon "button" at bounding box center [231, 253] width 5 height 6
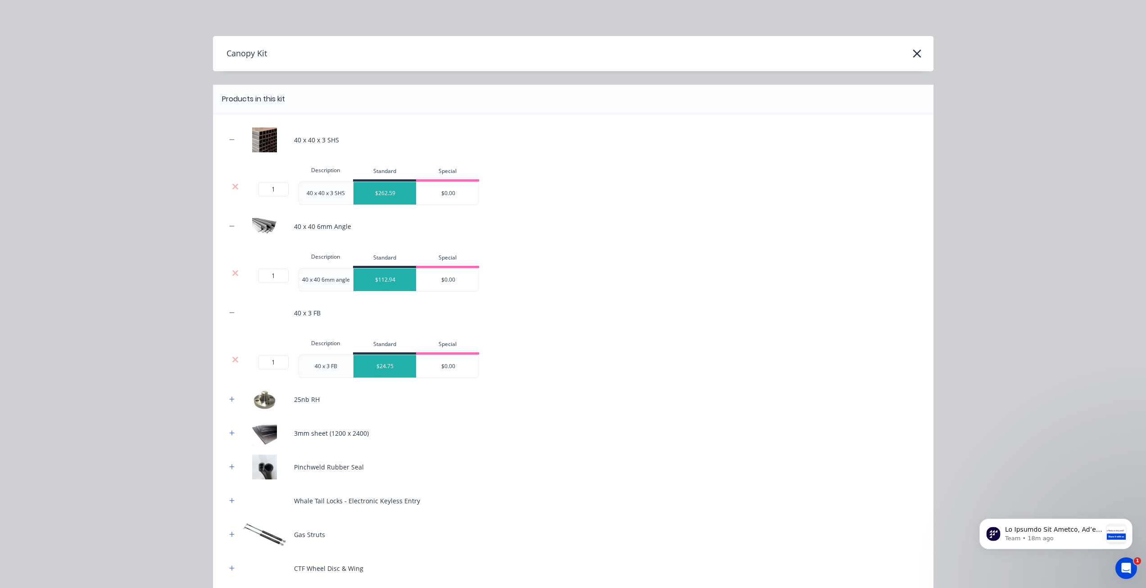
scroll to position [112, 0]
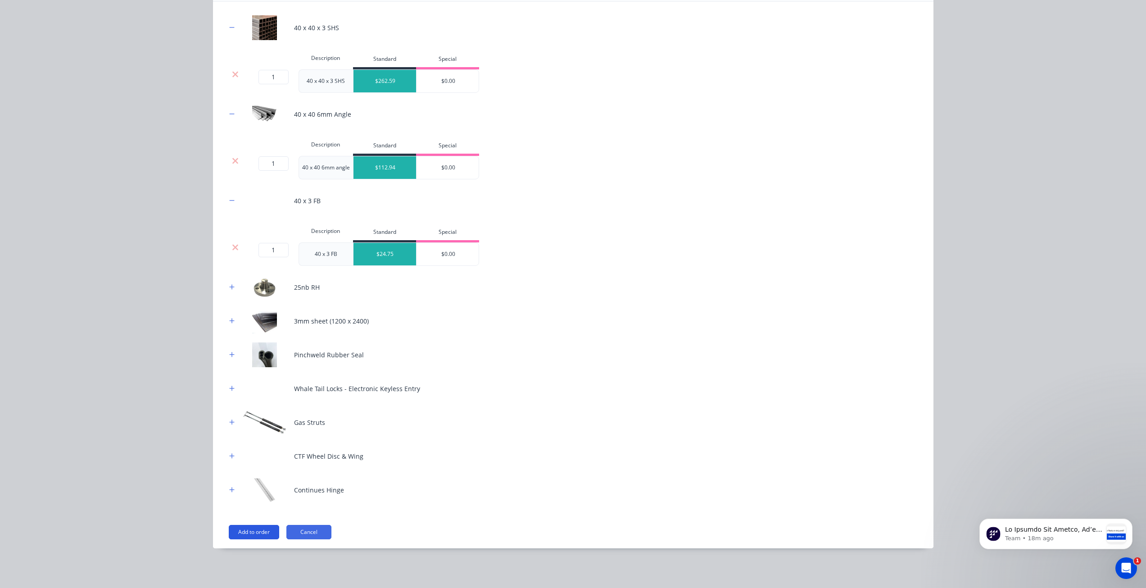
click at [253, 532] on button "Add to order" at bounding box center [254, 532] width 50 height 14
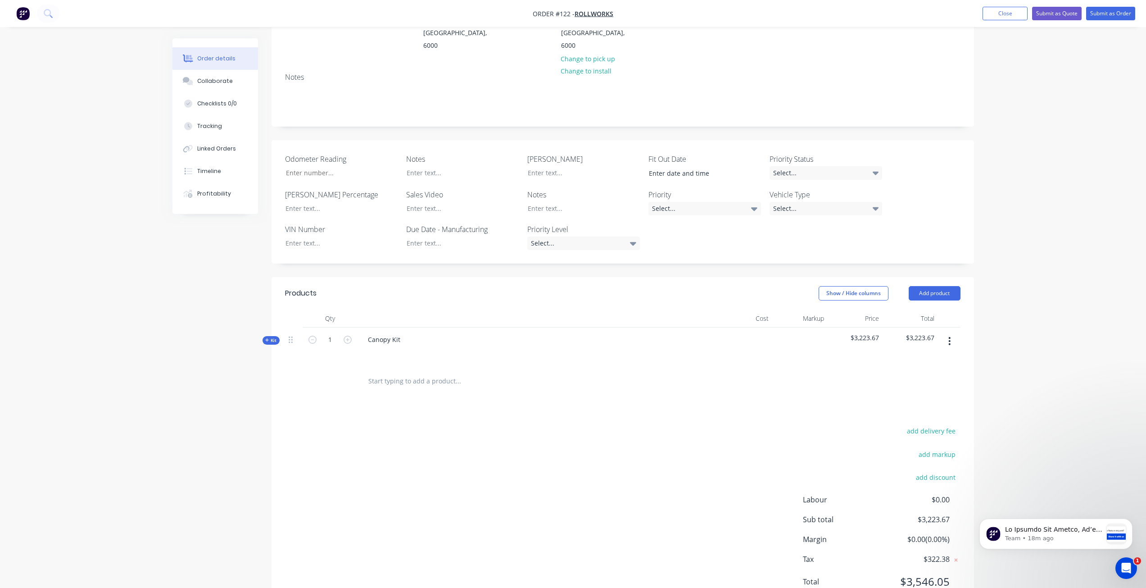
scroll to position [140, 0]
click at [273, 334] on span "Kit" at bounding box center [271, 337] width 12 height 7
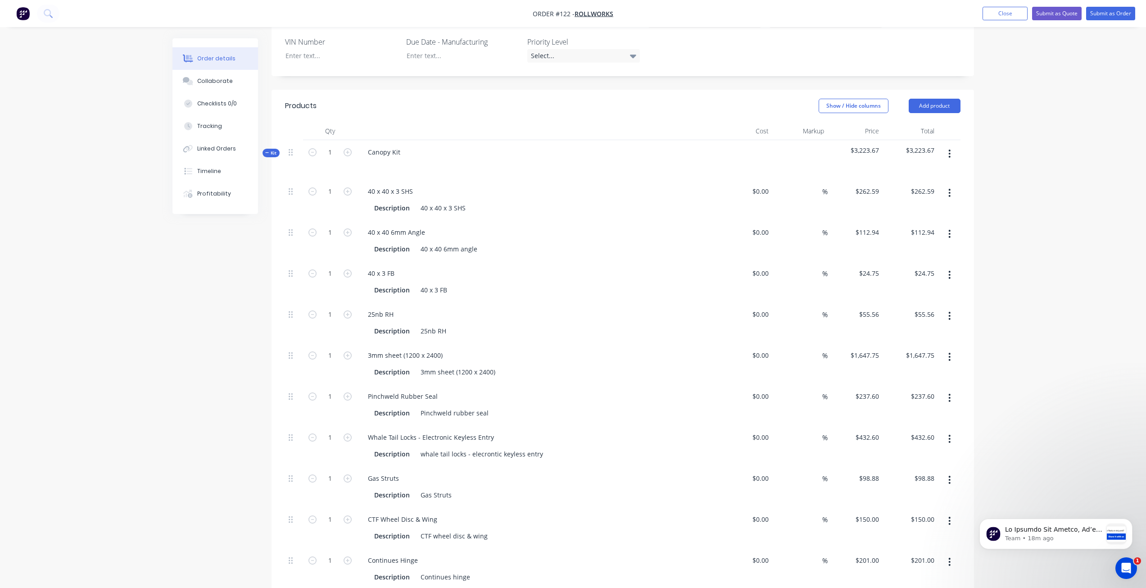
scroll to position [325, 0]
click at [273, 149] on span "Kit" at bounding box center [271, 152] width 12 height 7
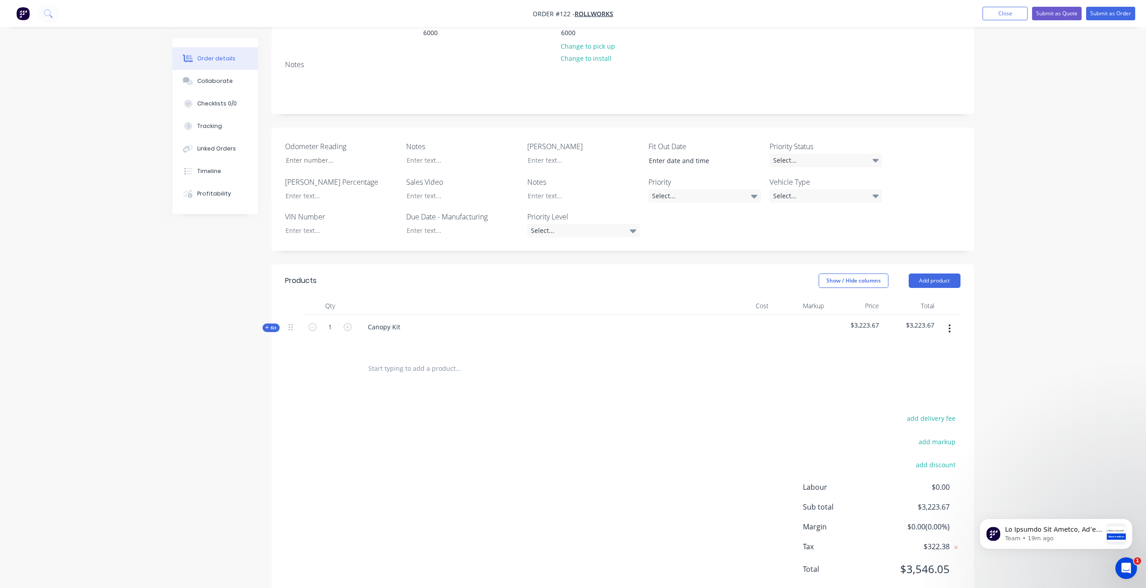
click at [268, 324] on span "Kit" at bounding box center [271, 327] width 12 height 7
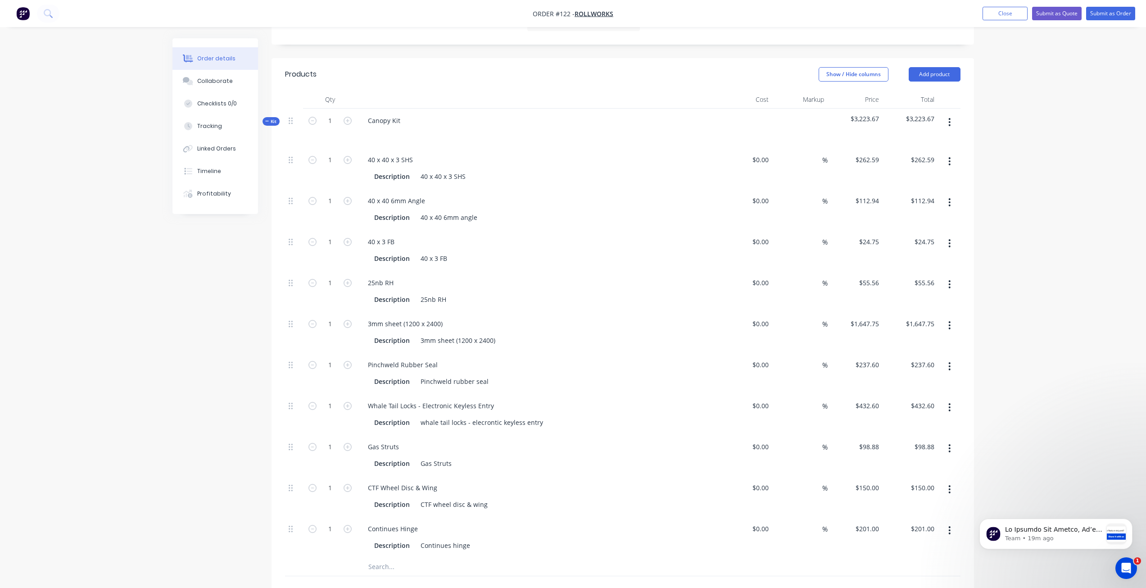
scroll to position [366, 0]
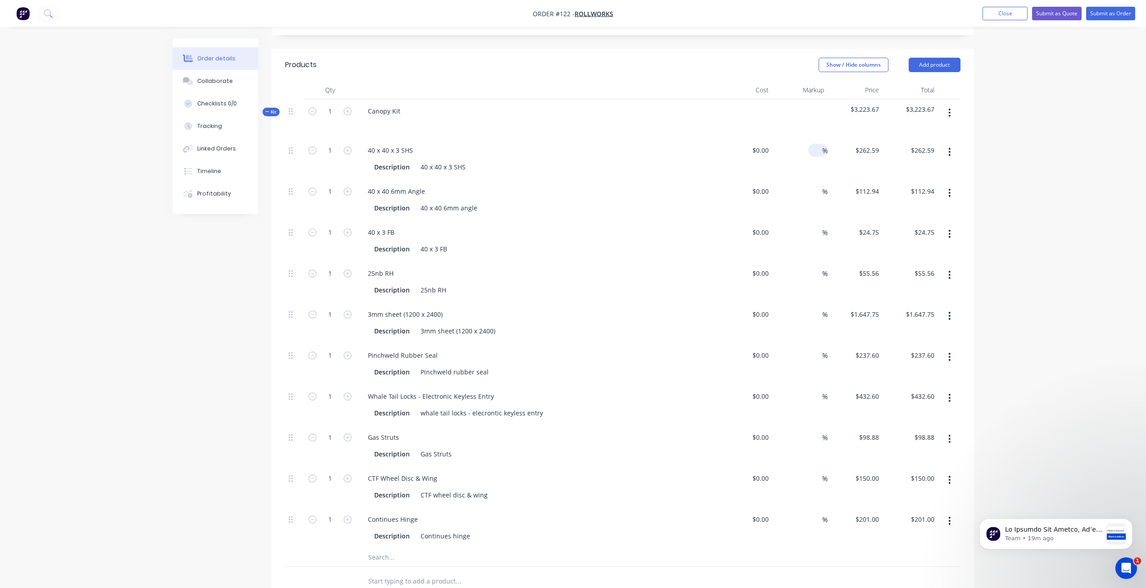
click at [813, 144] on input at bounding box center [817, 150] width 10 height 13
type input "30"
click at [818, 185] on input at bounding box center [817, 191] width 10 height 13
type input "$0.00"
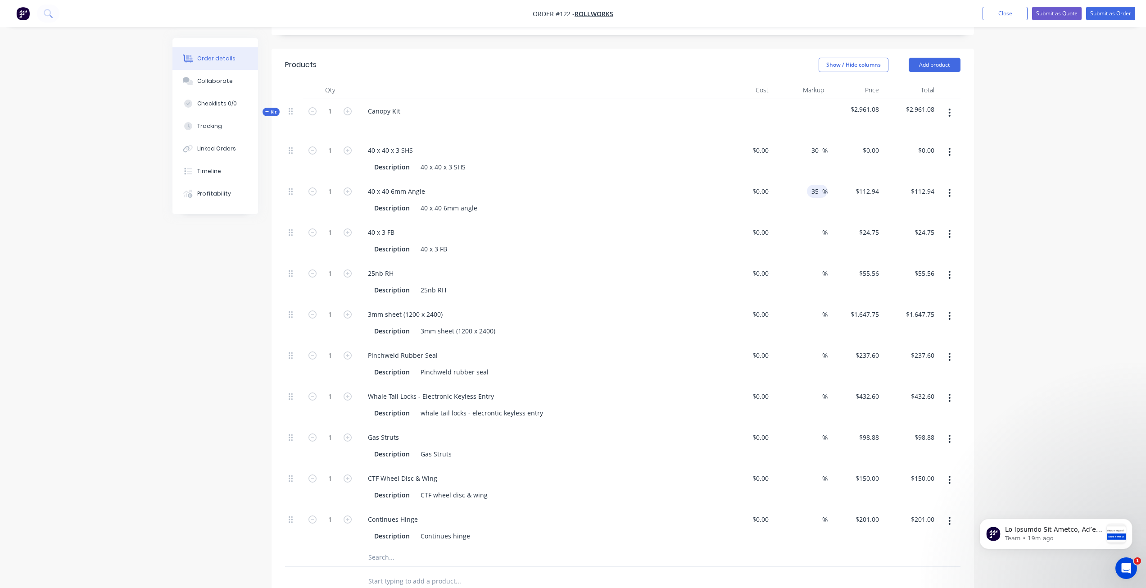
type input "35"
type input "$0.00"
click at [1026, 232] on div "Order details Collaborate Checklists 0/0 Tracking Linked Orders Timeline Profit…" at bounding box center [573, 229] width 1146 height 1191
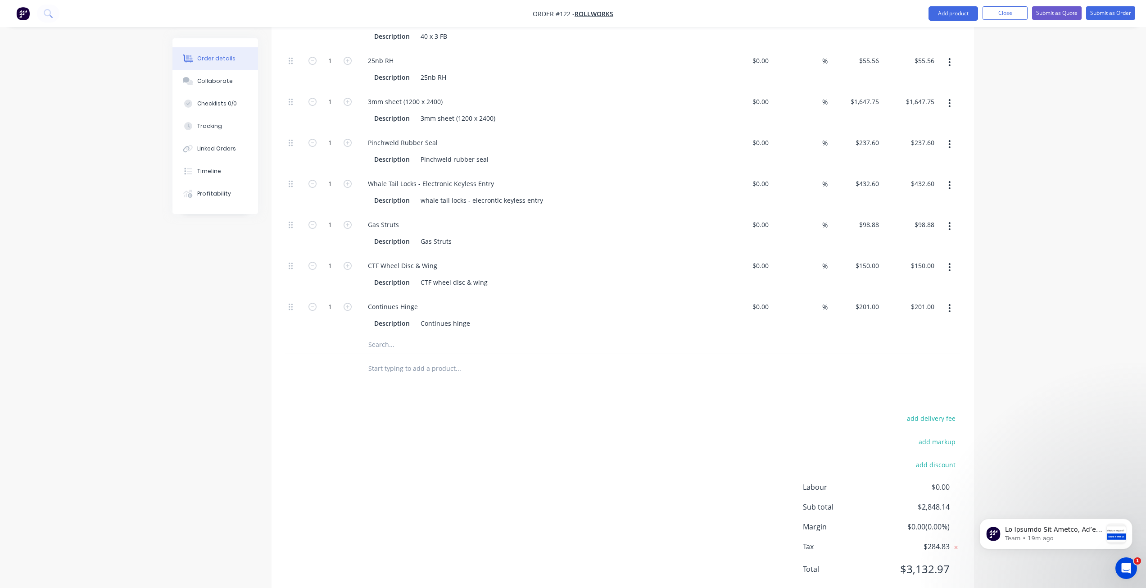
click at [923, 521] on span "$0.00 ( 0.00 %)" at bounding box center [916, 526] width 67 height 11
click at [905, 521] on span "$0.00 ( 0.00 %)" at bounding box center [916, 526] width 67 height 11
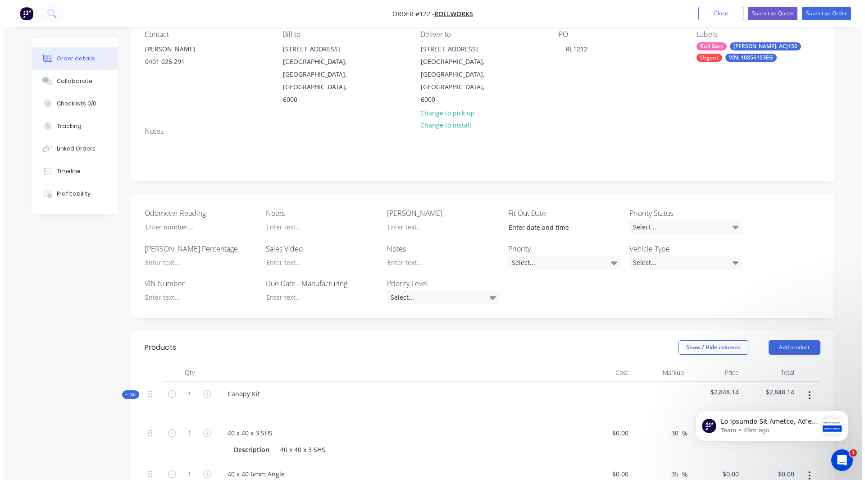
scroll to position [0, 0]
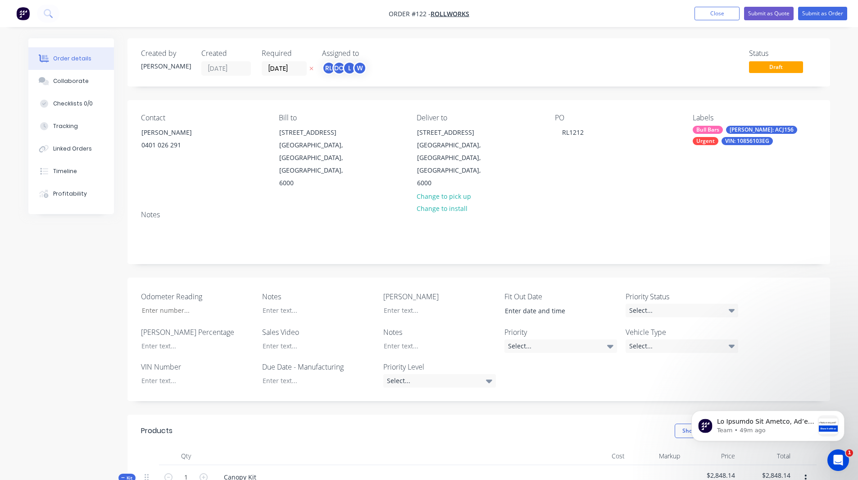
click at [25, 11] on img "button" at bounding box center [23, 14] width 14 height 14
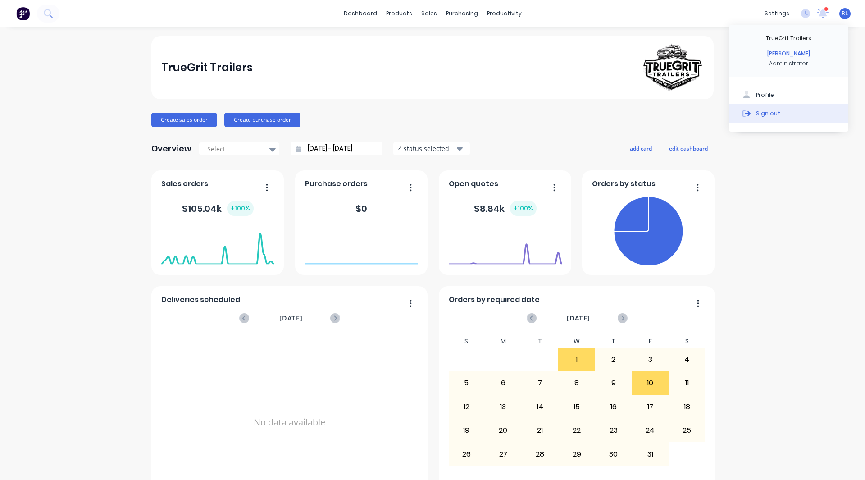
click at [741, 115] on div "Profile Sign out" at bounding box center [788, 104] width 119 height 55
click at [792, 109] on button "Sign out" at bounding box center [788, 113] width 119 height 18
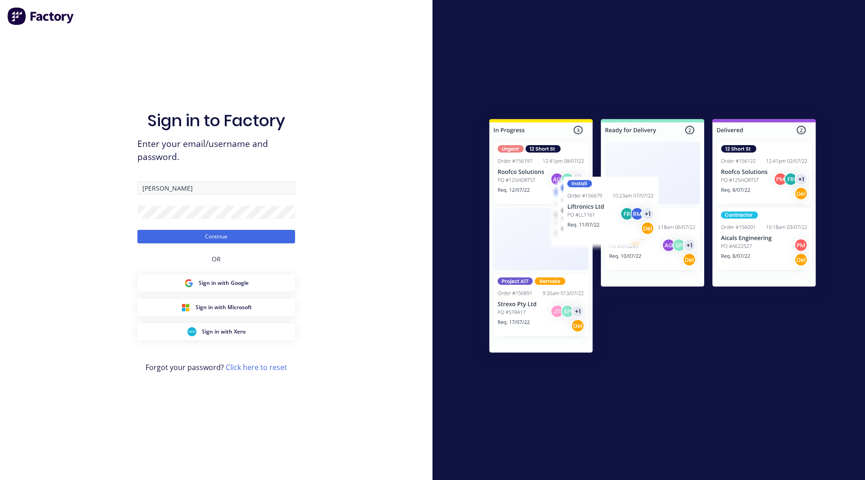
drag, startPoint x: 0, startPoint y: 0, endPoint x: 168, endPoint y: 194, distance: 256.8
click at [168, 194] on input "Lund" at bounding box center [216, 188] width 158 height 14
click at [157, 188] on input "rob+2@factory.app" at bounding box center [216, 188] width 158 height 14
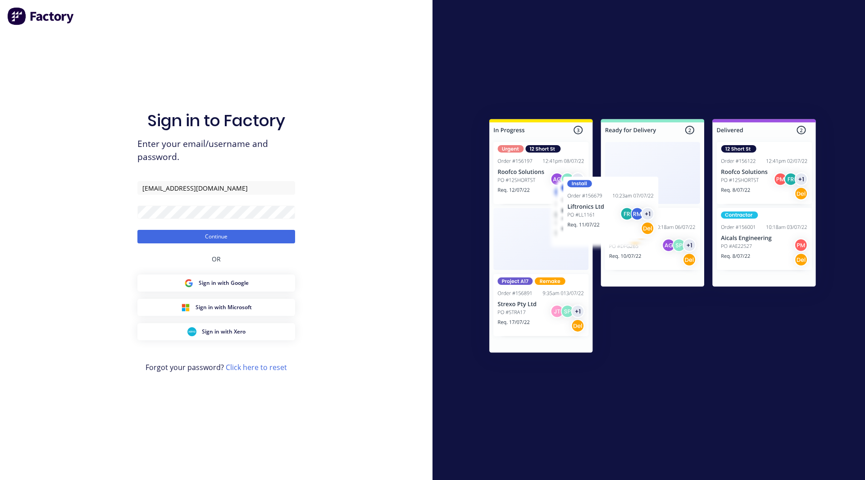
type input "rob+fab2@factory.app"
click at [137, 230] on button "Continue" at bounding box center [216, 237] width 158 height 14
